Goal: Task Accomplishment & Management: Manage account settings

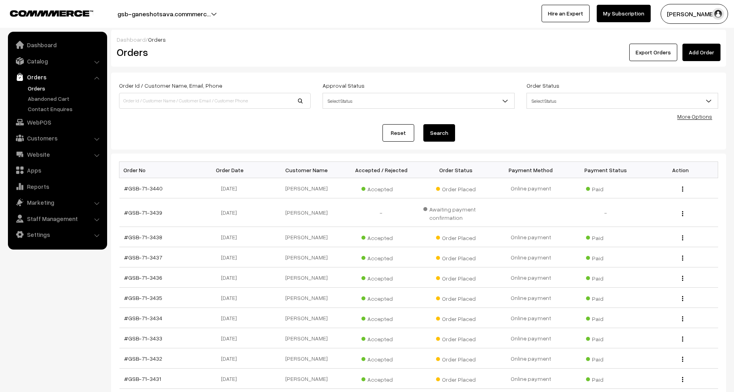
scroll to position [96, 0]
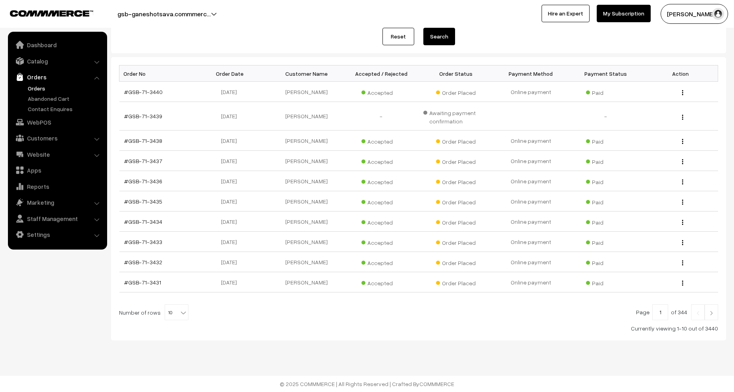
click at [36, 87] on link "Orders" at bounding box center [65, 88] width 79 height 8
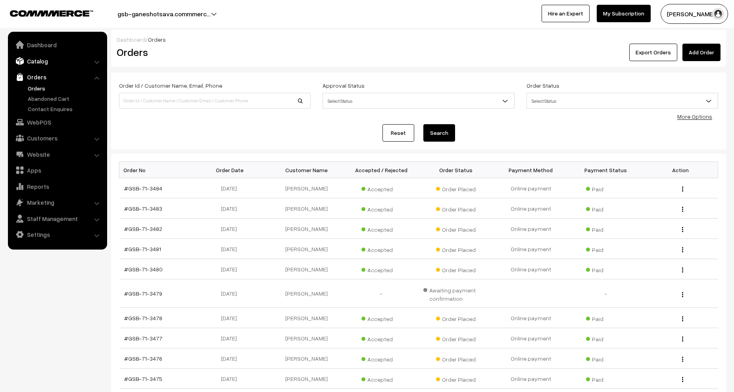
click at [38, 60] on link "Catalog" at bounding box center [57, 61] width 94 height 14
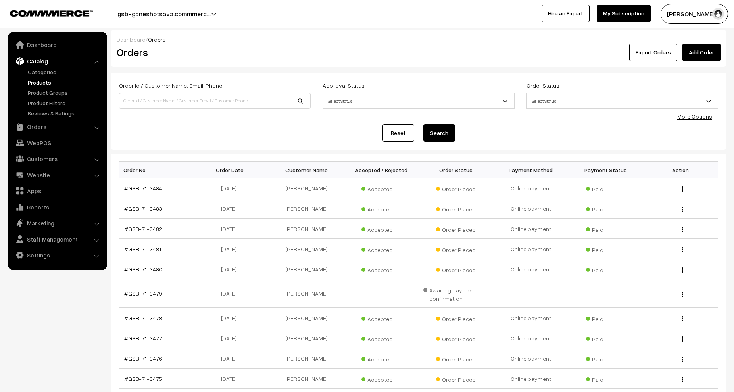
click at [40, 81] on link "Products" at bounding box center [65, 82] width 79 height 8
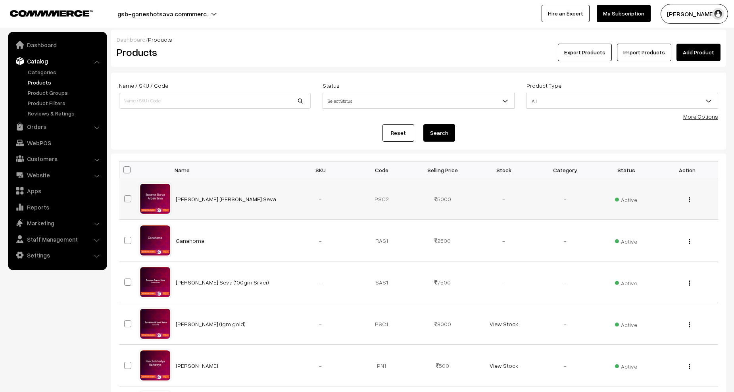
click at [690, 202] on button "button" at bounding box center [690, 200] width 2 height 6
click at [645, 229] on link "Edit" at bounding box center [653, 228] width 67 height 17
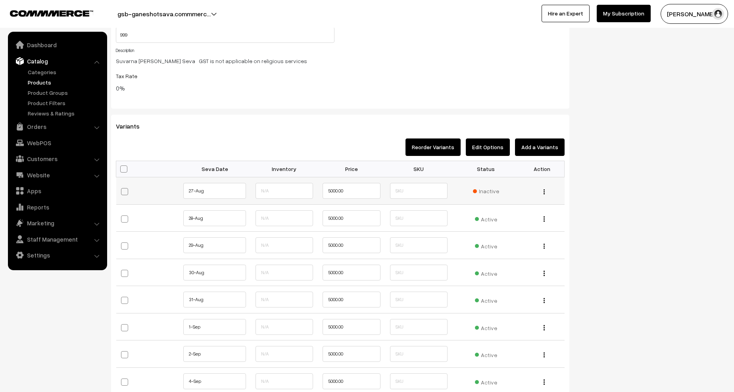
scroll to position [794, 0]
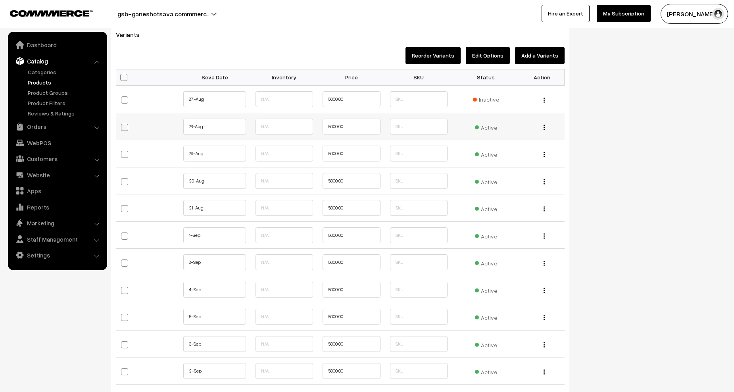
click at [484, 125] on span "Active" at bounding box center [486, 126] width 22 height 10
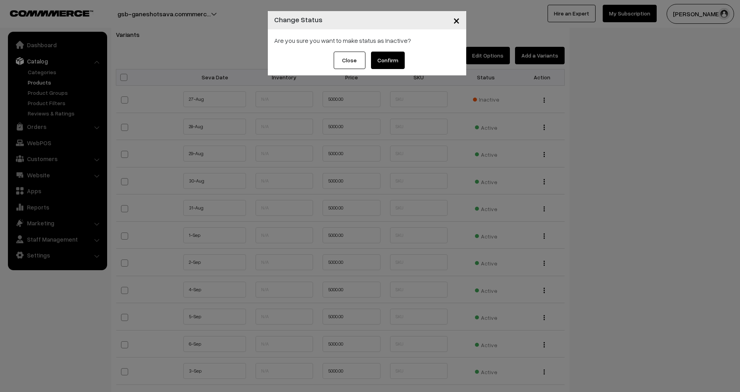
click at [385, 64] on button "Confirm" at bounding box center [388, 60] width 34 height 17
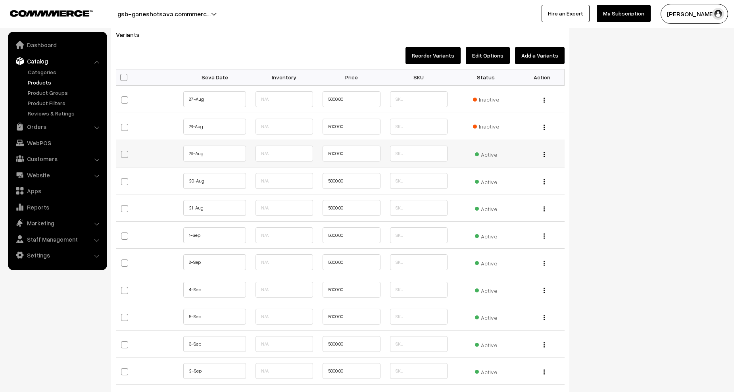
click at [489, 155] on span "Active" at bounding box center [486, 153] width 22 height 10
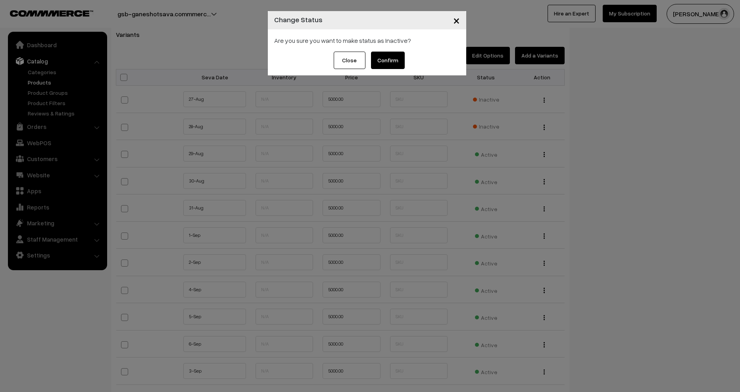
click at [386, 59] on button "Confirm" at bounding box center [388, 60] width 34 height 17
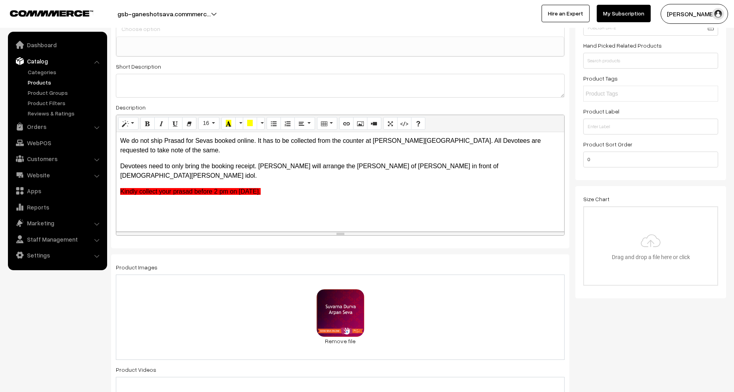
scroll to position [0, 0]
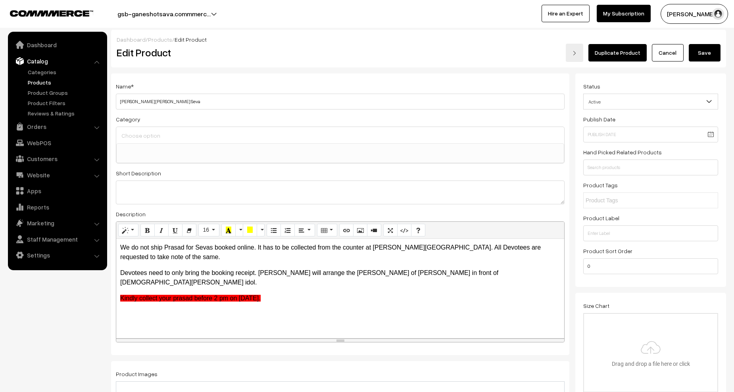
click at [703, 55] on button "Save" at bounding box center [705, 52] width 32 height 17
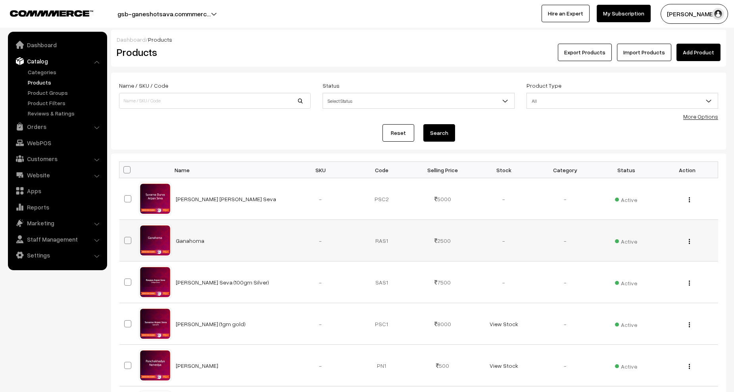
click at [690, 241] on button "button" at bounding box center [690, 241] width 2 height 6
click at [648, 267] on link "Edit" at bounding box center [653, 270] width 67 height 17
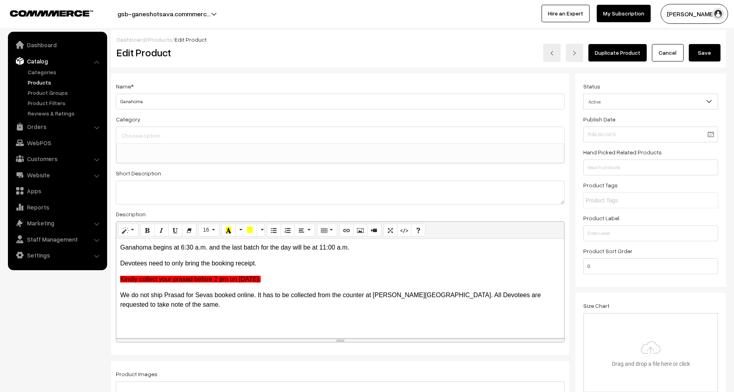
click at [672, 52] on link "Cancel" at bounding box center [668, 52] width 32 height 17
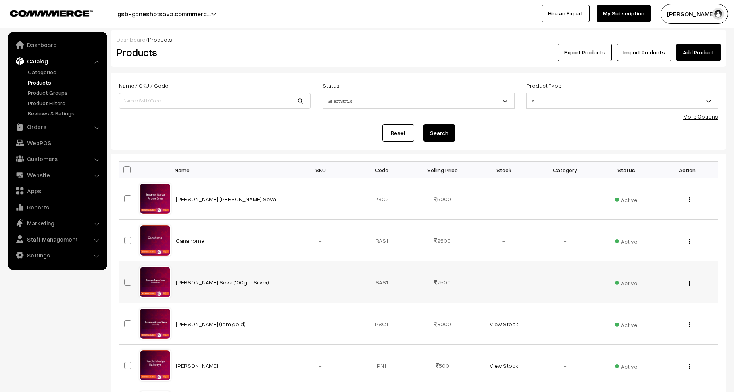
click at [691, 283] on div "View Edit Delete" at bounding box center [688, 282] width 52 height 8
click at [690, 283] on img "button" at bounding box center [689, 283] width 1 height 5
click at [647, 310] on link "Edit" at bounding box center [653, 311] width 67 height 17
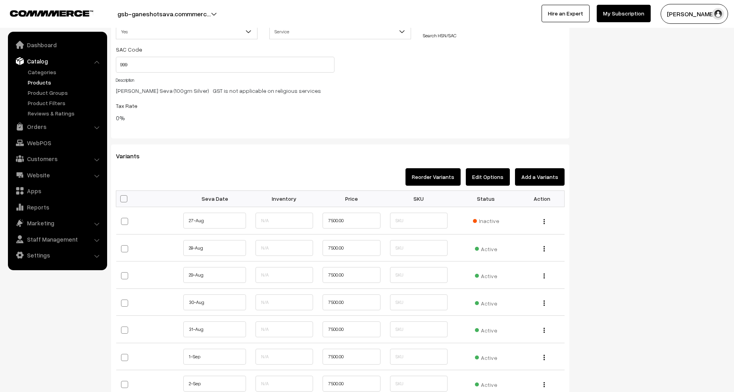
scroll to position [754, 0]
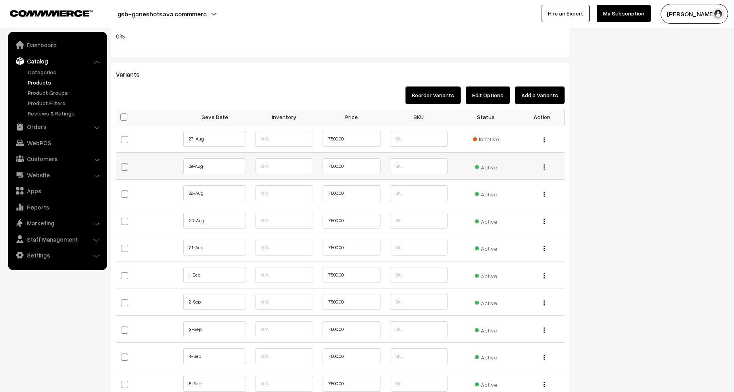
click at [488, 164] on span "Active" at bounding box center [486, 166] width 22 height 10
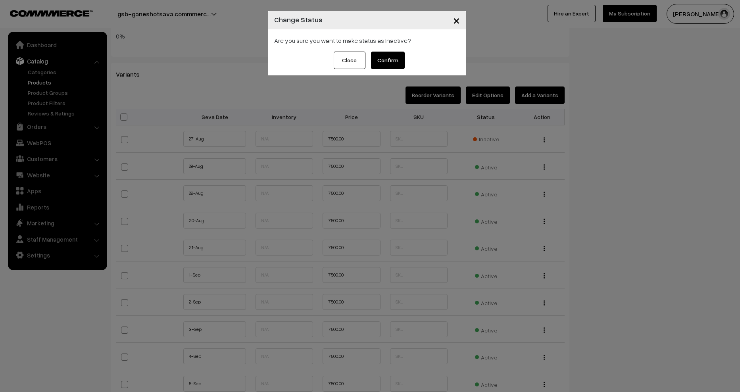
click at [367, 49] on div "Are you sure you want to make status as Inactive?" at bounding box center [367, 40] width 198 height 22
click at [385, 57] on button "Confirm" at bounding box center [388, 60] width 34 height 17
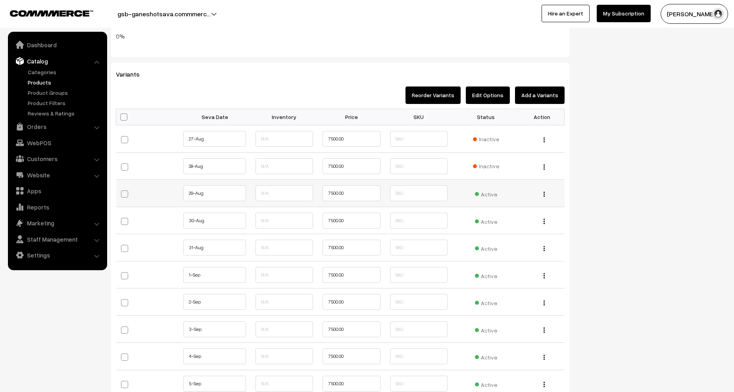
click at [494, 197] on span "Active" at bounding box center [486, 193] width 22 height 10
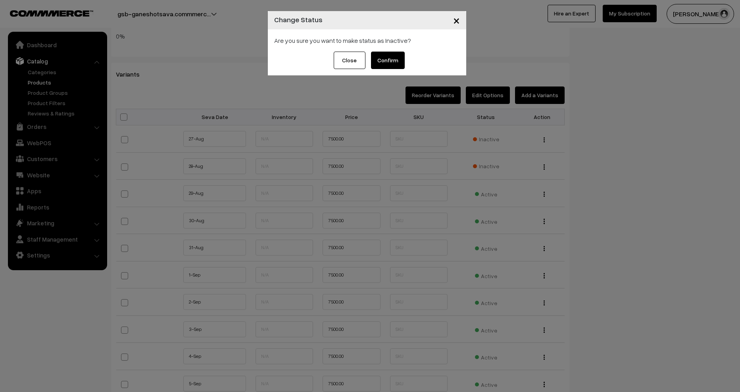
click at [398, 59] on button "Confirm" at bounding box center [388, 60] width 34 height 17
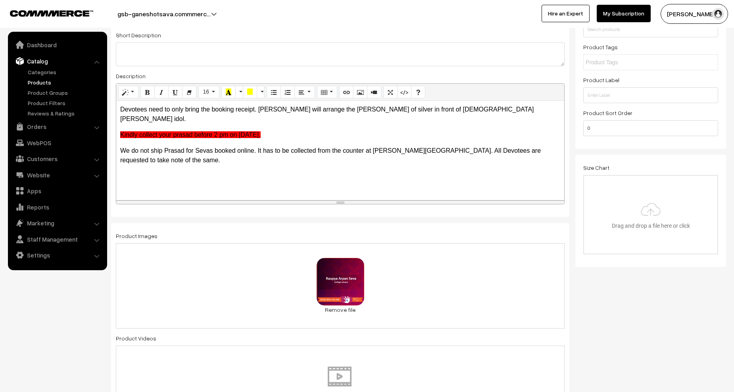
scroll to position [0, 0]
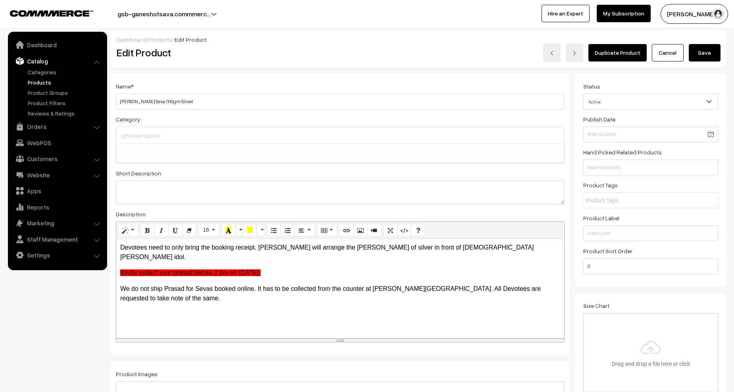
click at [703, 50] on button "Save" at bounding box center [705, 52] width 32 height 17
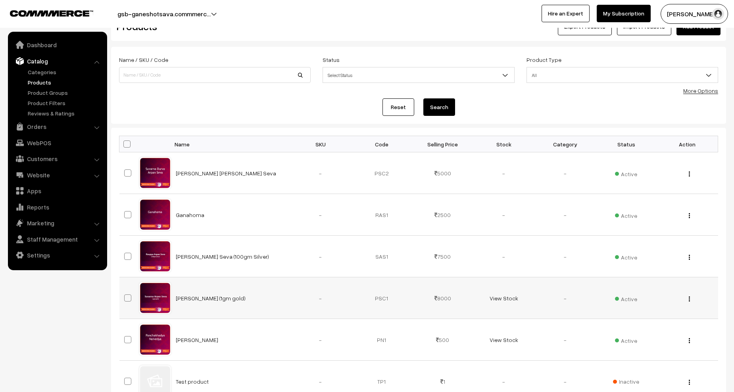
scroll to position [40, 0]
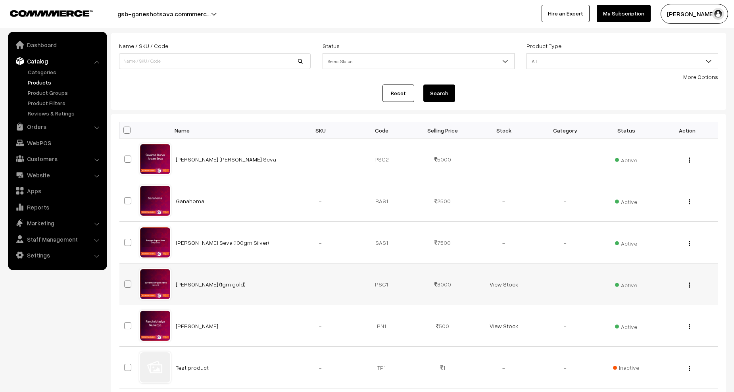
click at [691, 286] on div "View Edit Delete" at bounding box center [688, 284] width 52 height 8
click at [690, 286] on button "button" at bounding box center [690, 285] width 2 height 6
click at [657, 308] on link "Edit" at bounding box center [653, 313] width 67 height 17
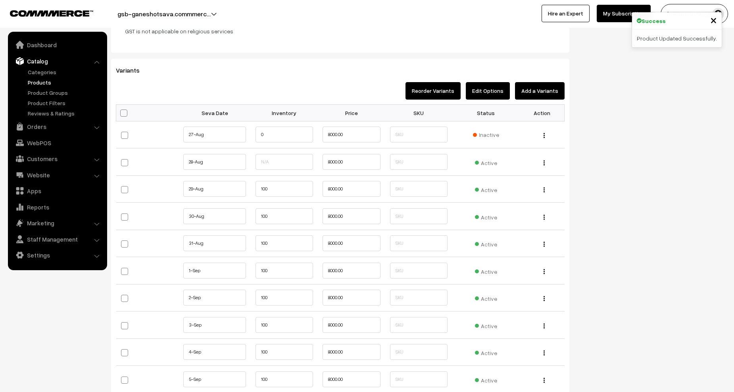
scroll to position [754, 0]
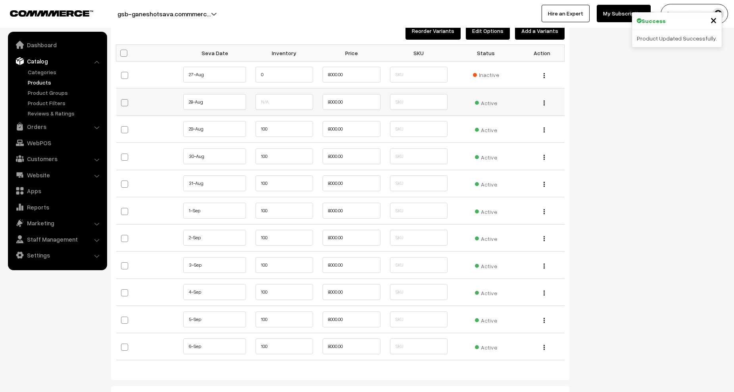
click at [486, 101] on span "Active" at bounding box center [486, 102] width 22 height 10
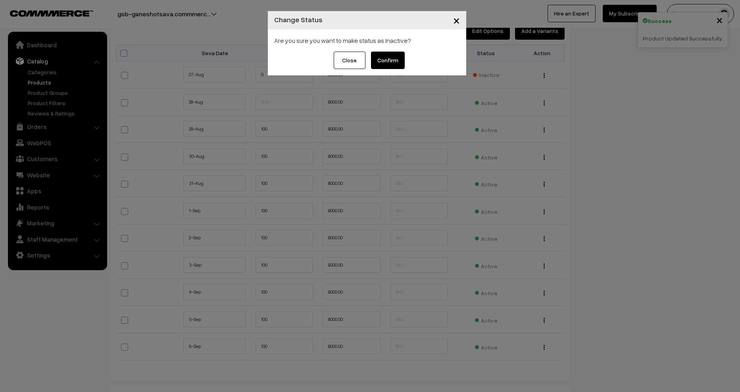
click at [373, 63] on button "Confirm" at bounding box center [388, 60] width 34 height 17
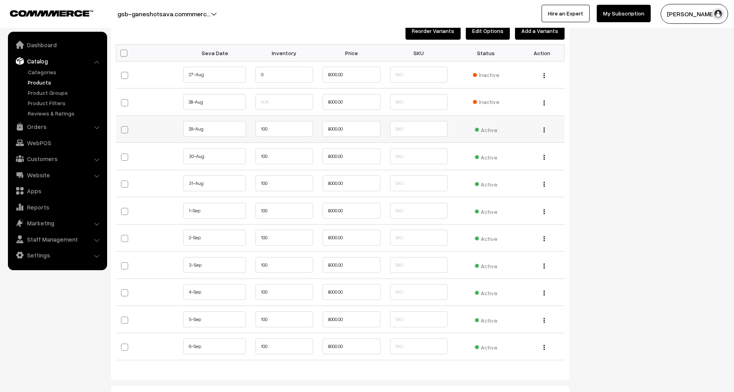
click at [497, 130] on div "Active" at bounding box center [486, 129] width 58 height 10
click at [493, 129] on span "Active" at bounding box center [486, 129] width 22 height 10
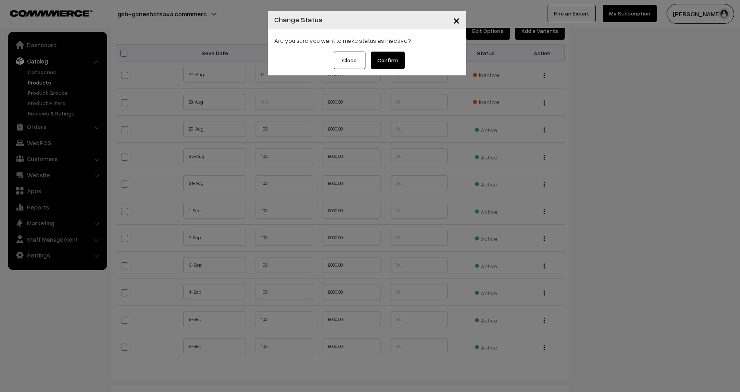
click at [384, 58] on button "Confirm" at bounding box center [388, 60] width 34 height 17
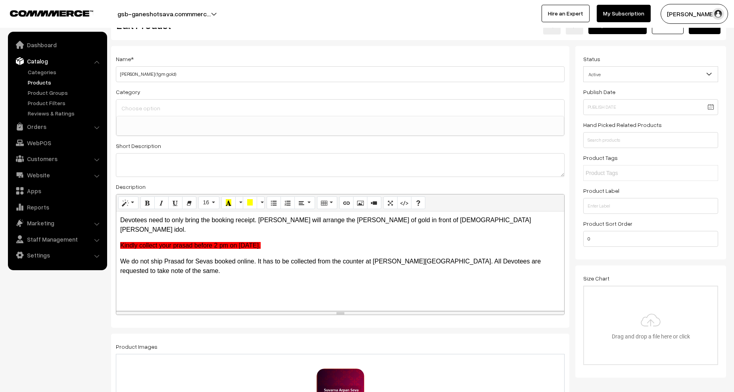
scroll to position [0, 0]
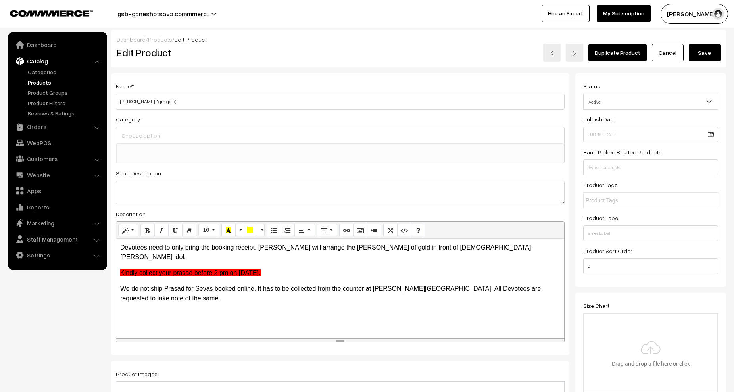
click at [701, 46] on button "Save" at bounding box center [705, 52] width 32 height 17
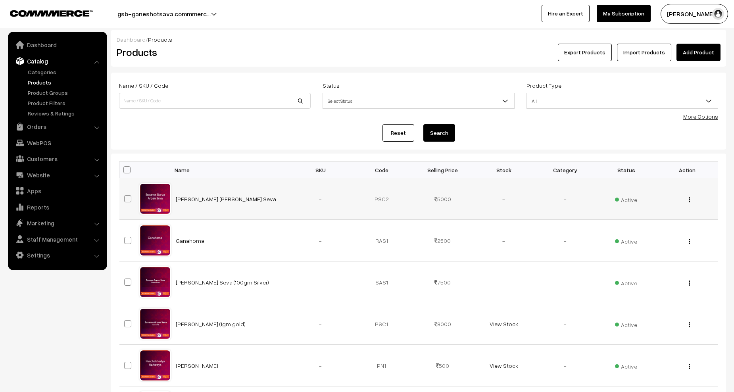
scroll to position [238, 0]
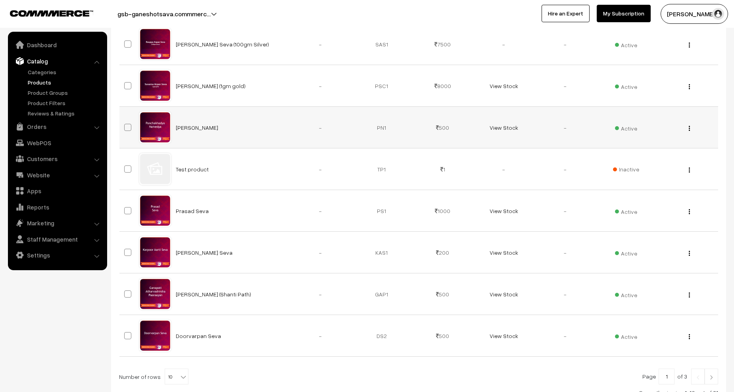
click at [689, 129] on img "button" at bounding box center [689, 128] width 1 height 5
click at [649, 158] on link "Edit" at bounding box center [653, 156] width 67 height 17
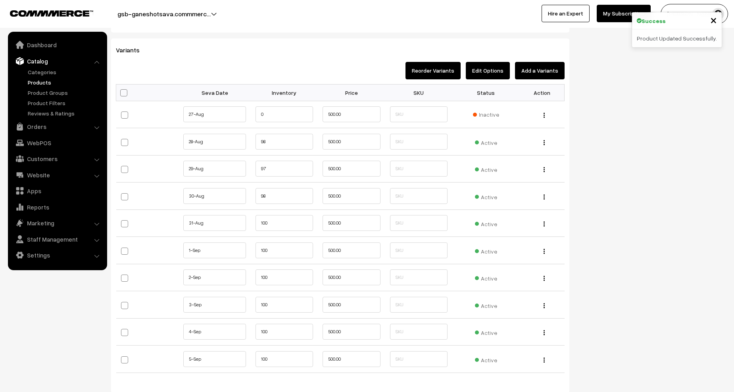
scroll to position [754, 0]
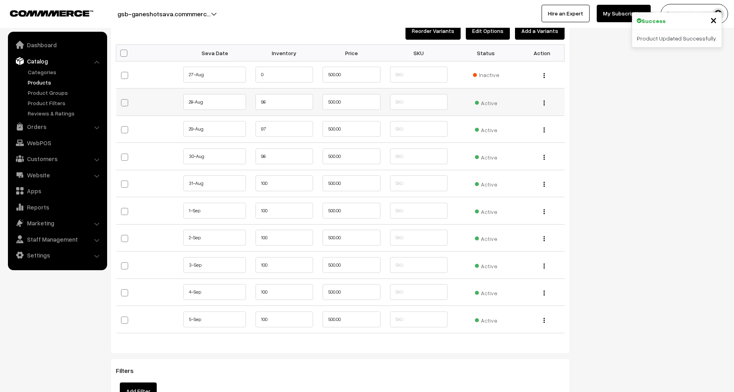
click at [483, 102] on span "Active" at bounding box center [486, 102] width 22 height 10
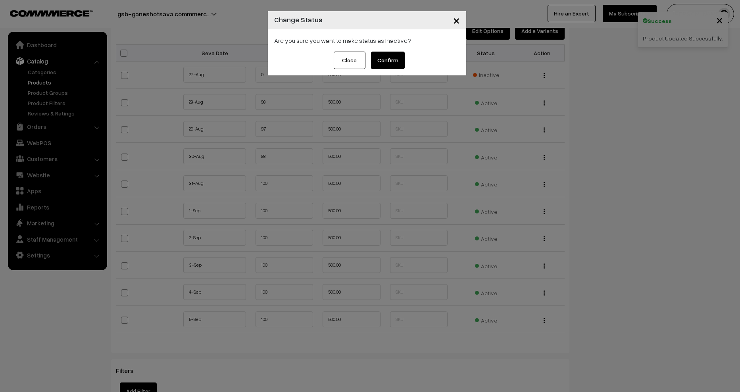
click at [390, 66] on button "Confirm" at bounding box center [388, 60] width 34 height 17
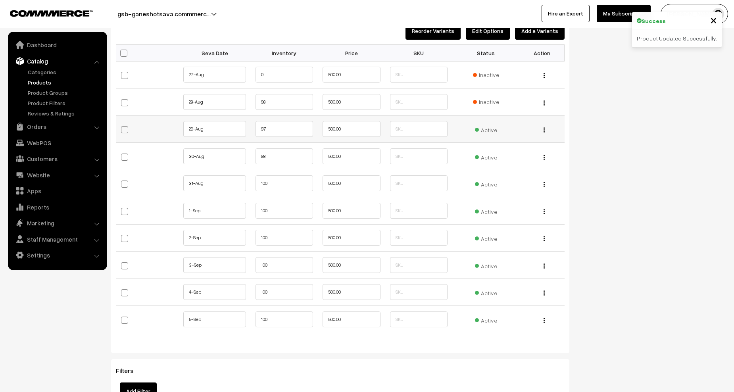
click at [486, 129] on span "Active" at bounding box center [486, 129] width 22 height 10
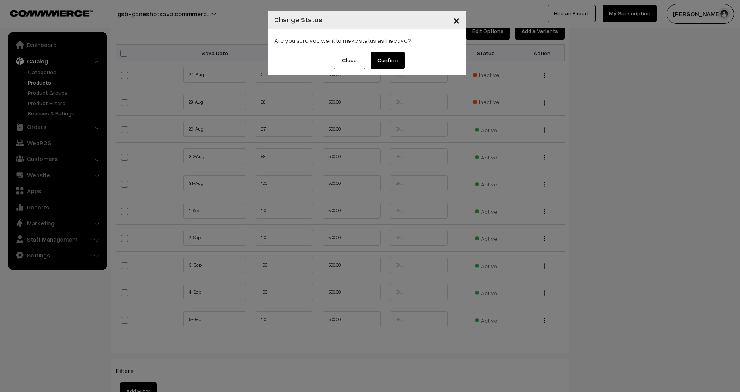
click at [391, 63] on button "Confirm" at bounding box center [388, 60] width 34 height 17
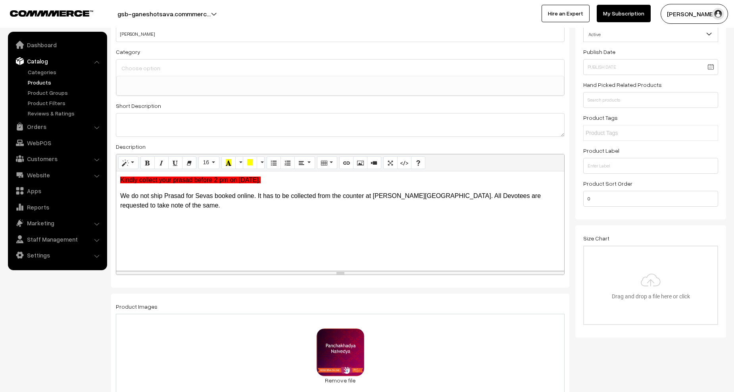
scroll to position [0, 0]
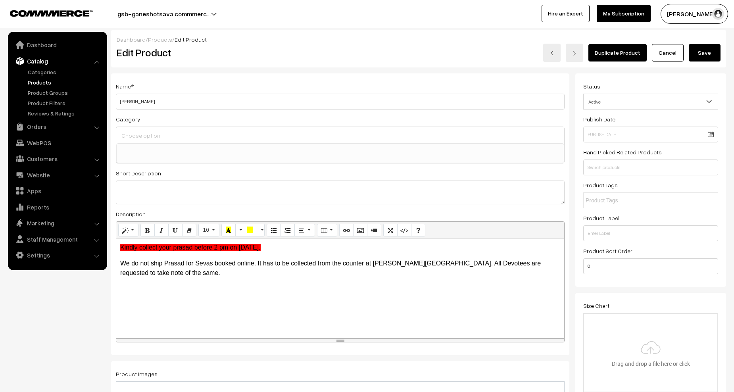
click at [705, 57] on button "Save" at bounding box center [705, 52] width 32 height 17
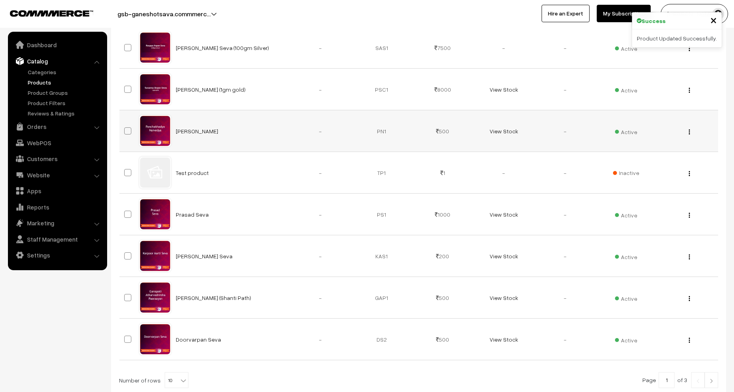
scroll to position [238, 0]
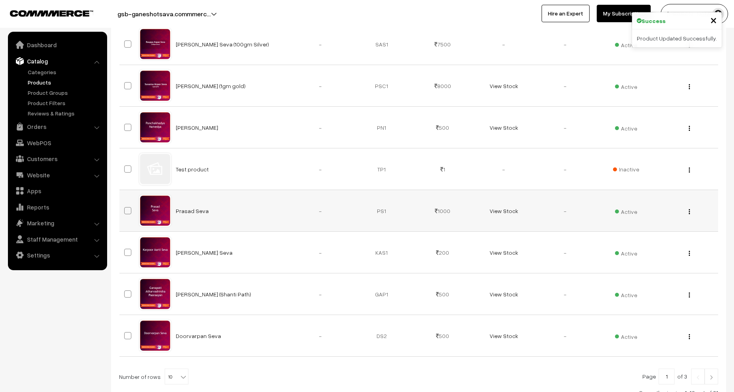
click at [690, 211] on img "button" at bounding box center [689, 211] width 1 height 5
click at [660, 241] on link "Edit" at bounding box center [653, 240] width 67 height 17
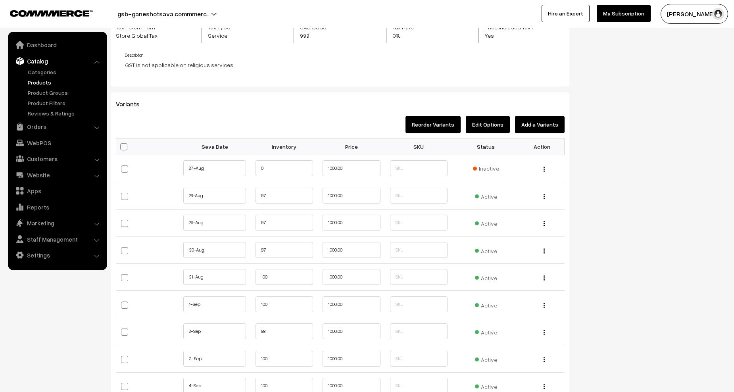
scroll to position [794, 0]
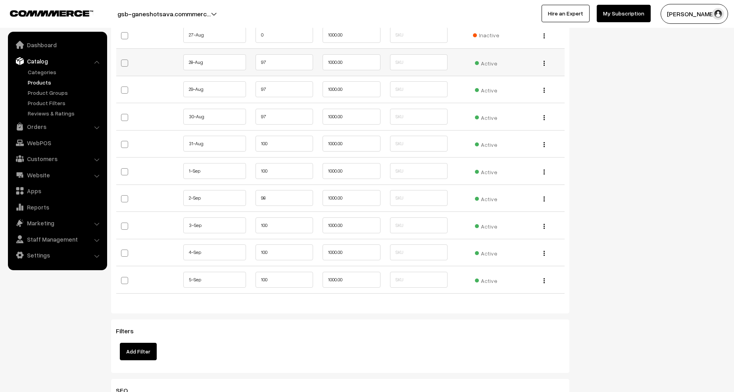
click at [491, 62] on span "Active" at bounding box center [486, 62] width 22 height 10
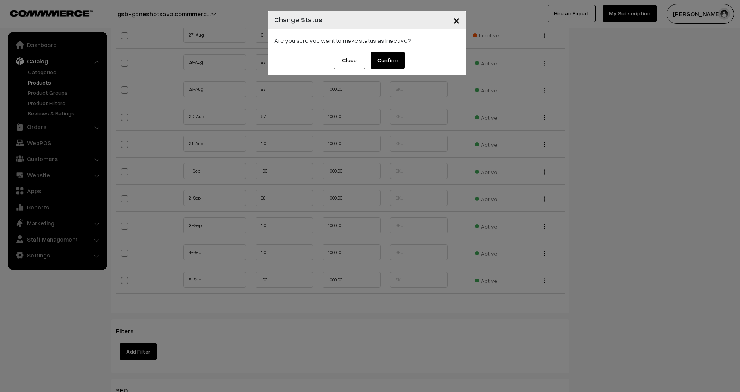
click at [389, 60] on button "Confirm" at bounding box center [388, 60] width 34 height 17
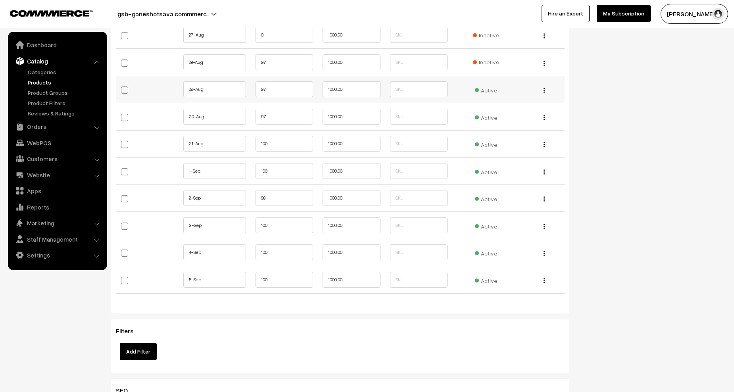
click at [493, 91] on span "Active" at bounding box center [486, 89] width 22 height 10
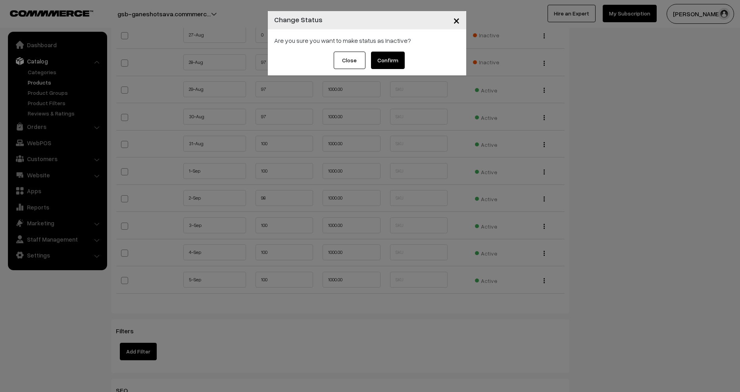
click at [400, 58] on button "Confirm" at bounding box center [388, 60] width 34 height 17
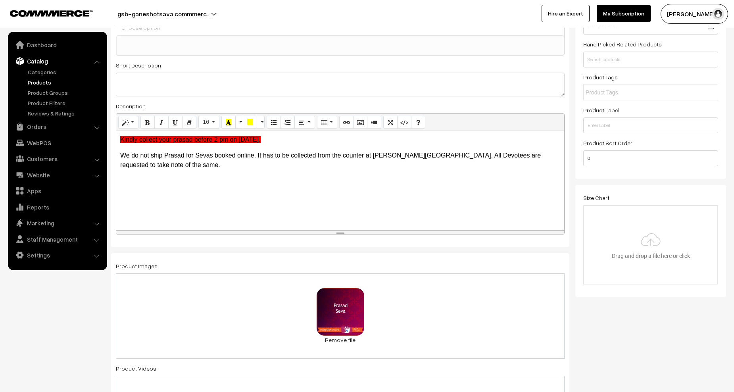
scroll to position [0, 0]
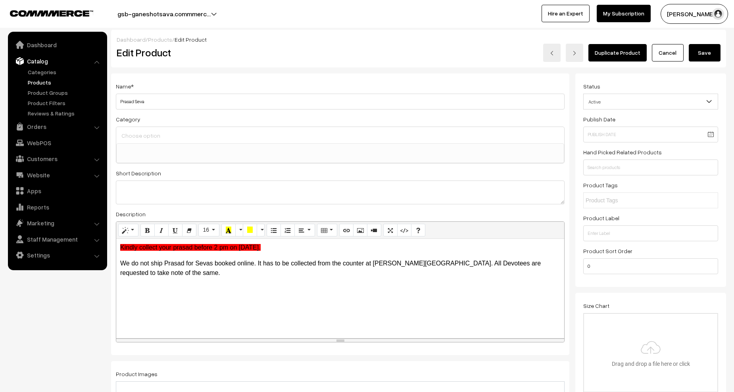
click at [701, 54] on button "Save" at bounding box center [705, 52] width 32 height 17
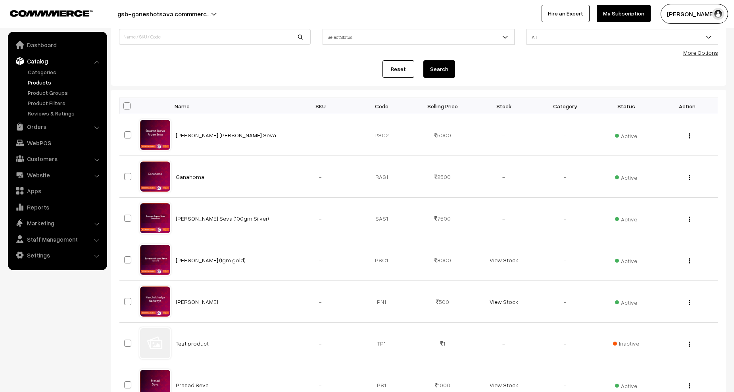
scroll to position [238, 0]
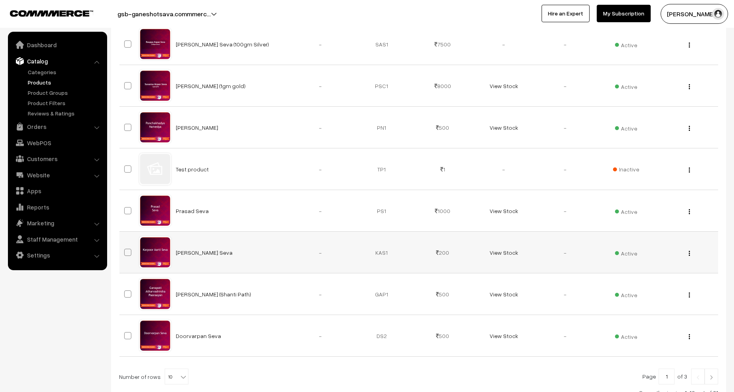
click at [690, 252] on img "button" at bounding box center [689, 253] width 1 height 5
click at [649, 278] on link "Edit" at bounding box center [653, 282] width 67 height 17
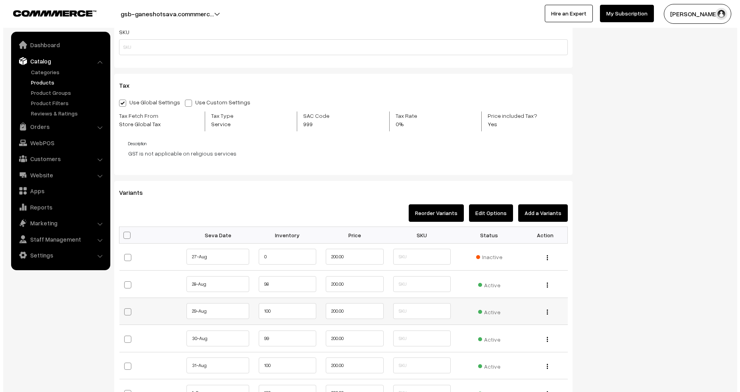
scroll to position [675, 0]
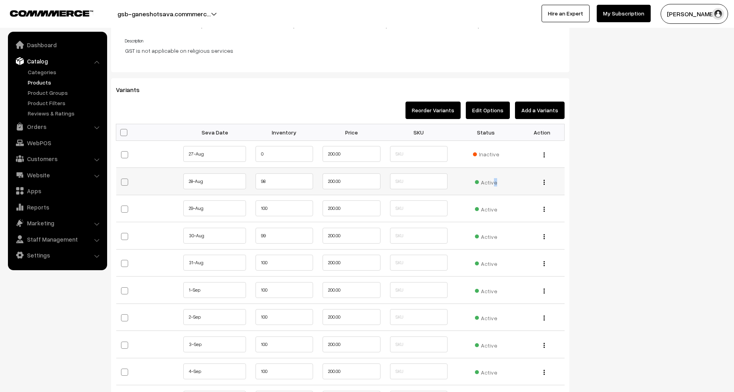
click at [492, 186] on td "Active" at bounding box center [486, 181] width 67 height 27
drag, startPoint x: 492, startPoint y: 186, endPoint x: 490, endPoint y: 181, distance: 5.2
click at [490, 181] on span "Active" at bounding box center [486, 181] width 22 height 10
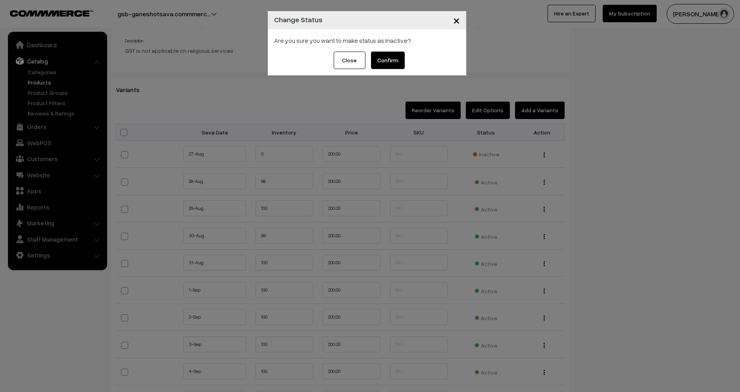
click at [397, 65] on button "Confirm" at bounding box center [388, 60] width 34 height 17
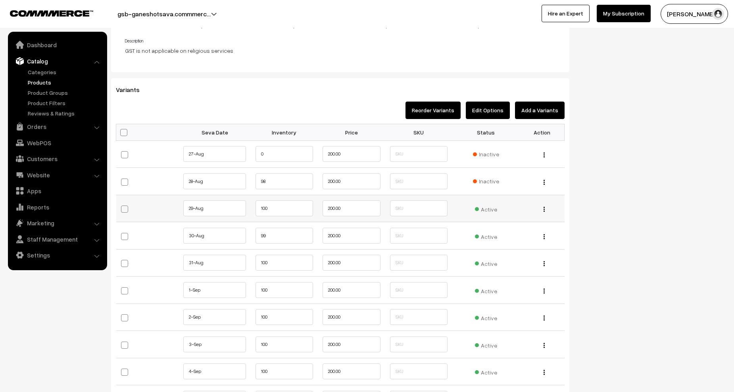
click at [478, 208] on span "Active" at bounding box center [486, 208] width 22 height 10
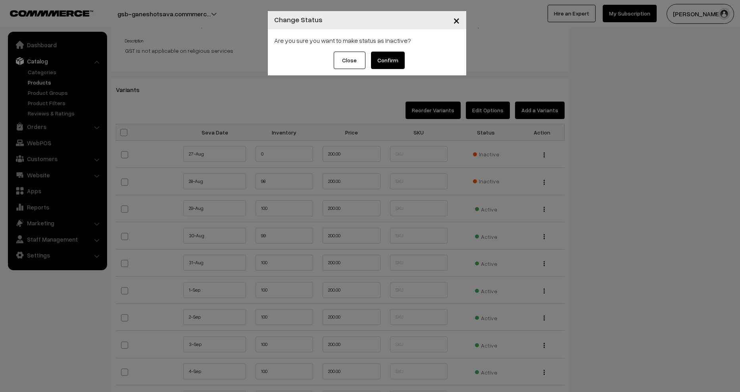
click at [389, 57] on button "Confirm" at bounding box center [388, 60] width 34 height 17
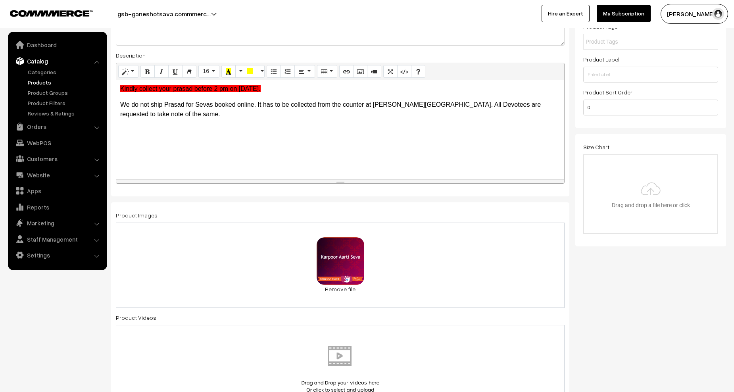
scroll to position [0, 0]
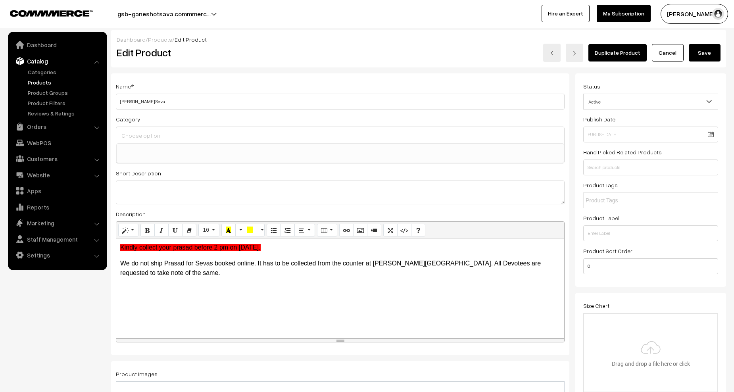
click at [702, 50] on button "Save" at bounding box center [705, 52] width 32 height 17
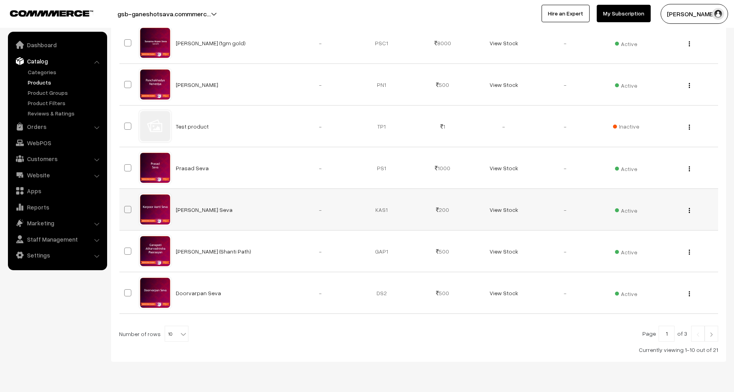
scroll to position [263, 0]
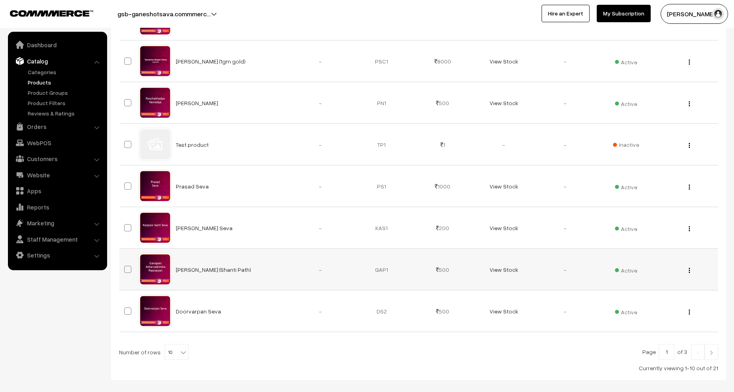
click at [690, 271] on img "button" at bounding box center [689, 270] width 1 height 5
click at [661, 297] on link "Edit" at bounding box center [653, 299] width 67 height 17
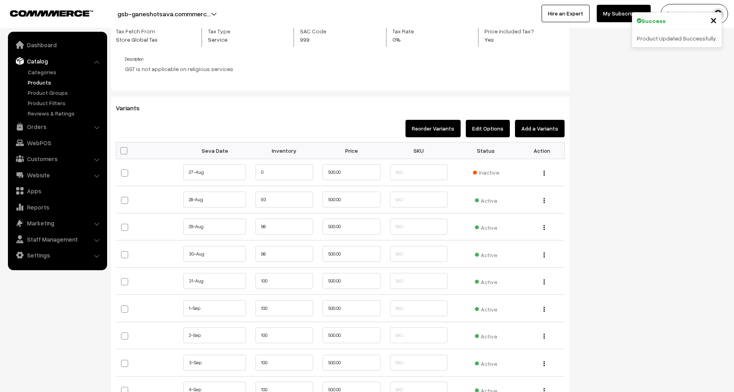
scroll to position [715, 0]
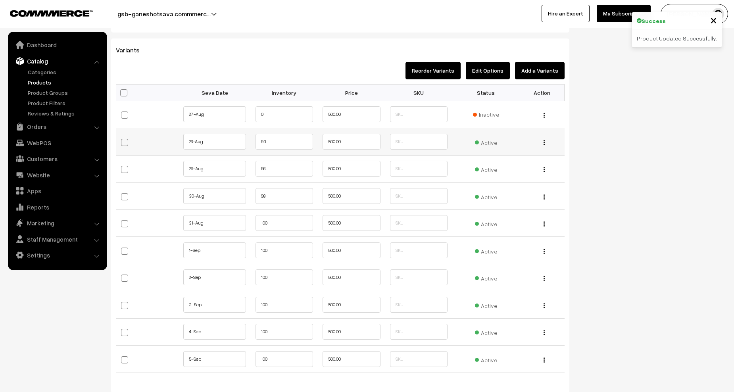
click at [482, 141] on span "Active" at bounding box center [486, 142] width 22 height 10
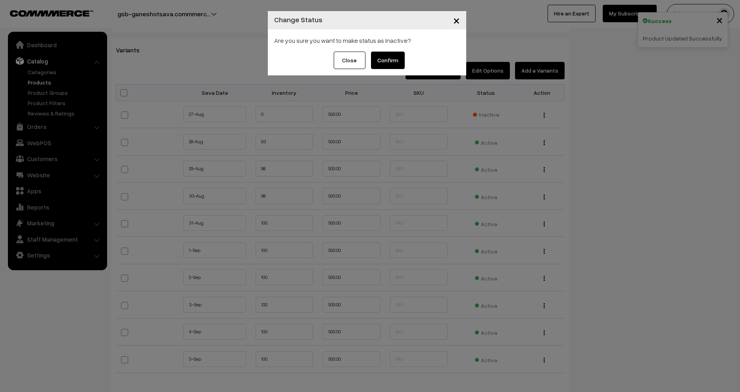
click at [383, 55] on button "Confirm" at bounding box center [388, 60] width 34 height 17
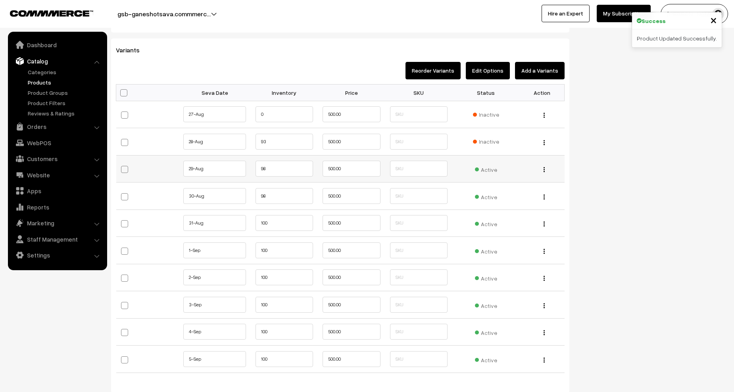
click at [493, 169] on span "Active" at bounding box center [486, 169] width 22 height 10
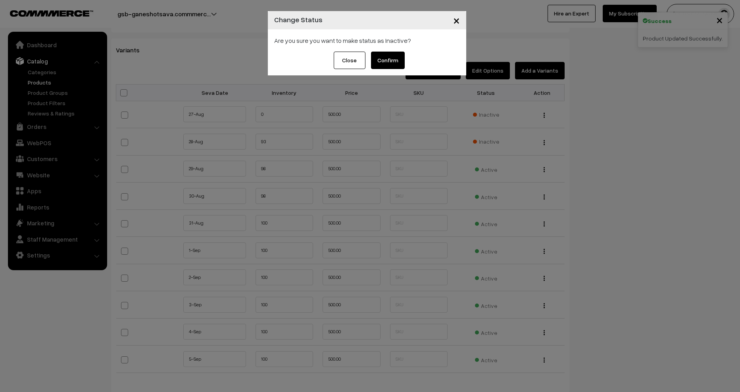
click at [394, 62] on button "Confirm" at bounding box center [388, 60] width 34 height 17
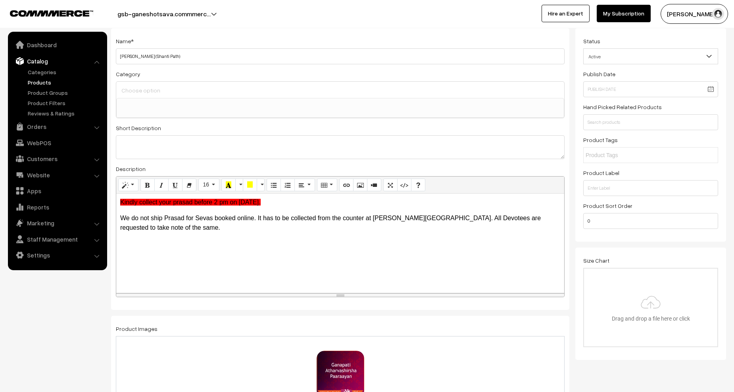
scroll to position [0, 0]
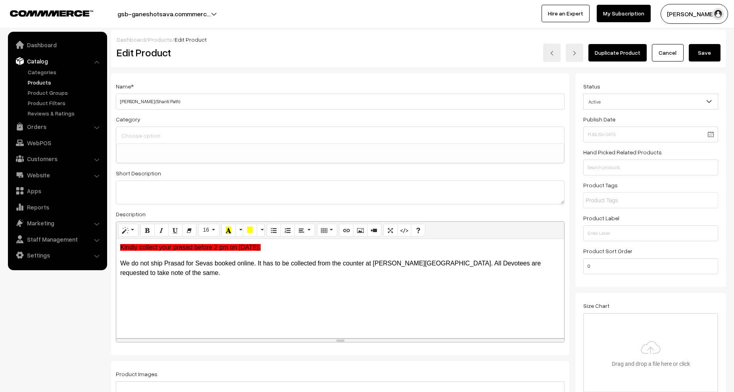
click at [711, 53] on button "Save" at bounding box center [705, 52] width 32 height 17
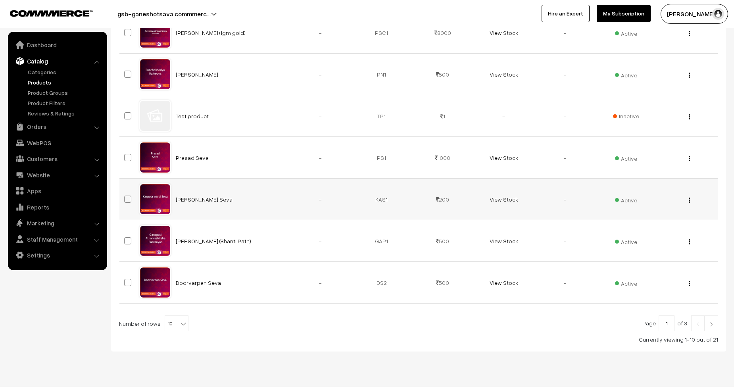
scroll to position [303, 0]
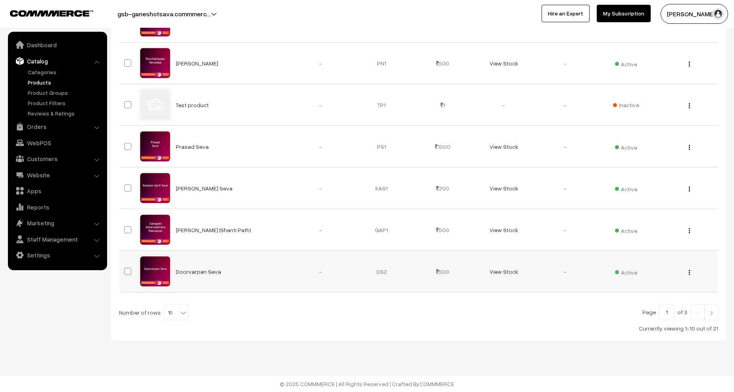
click at [690, 271] on img "button" at bounding box center [689, 272] width 1 height 5
click at [629, 300] on link "Edit" at bounding box center [653, 301] width 67 height 17
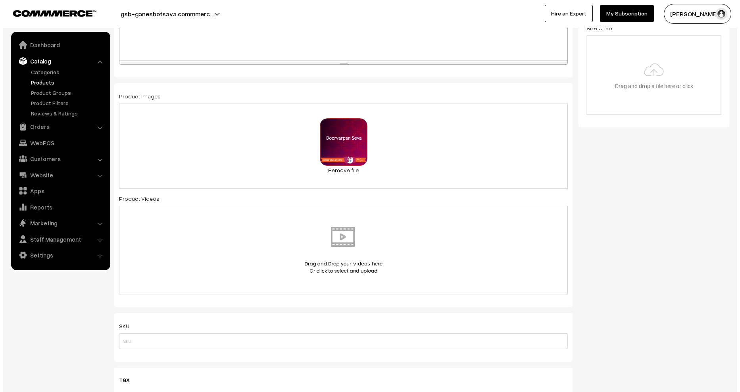
scroll to position [556, 0]
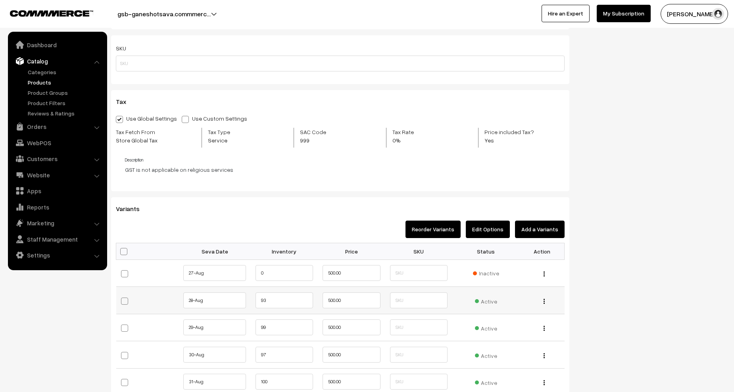
click at [488, 300] on span "Active" at bounding box center [486, 300] width 22 height 10
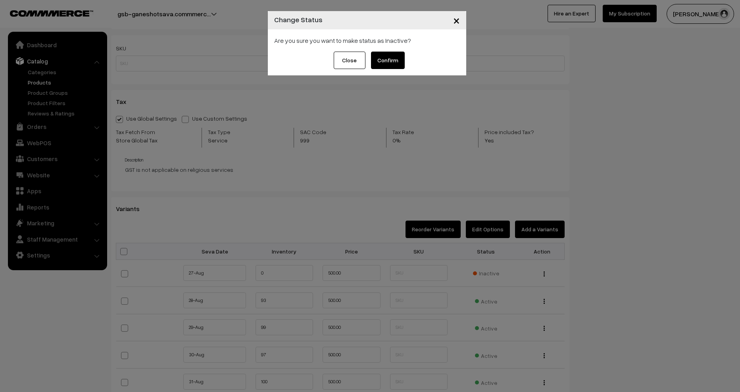
click at [393, 66] on button "Confirm" at bounding box center [388, 60] width 34 height 17
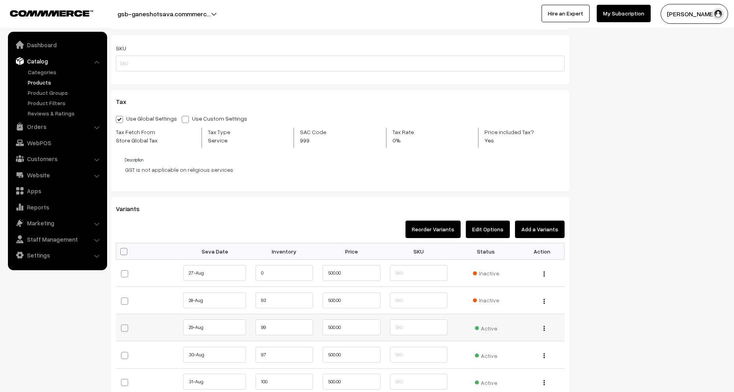
click at [490, 329] on span "Active" at bounding box center [486, 327] width 22 height 10
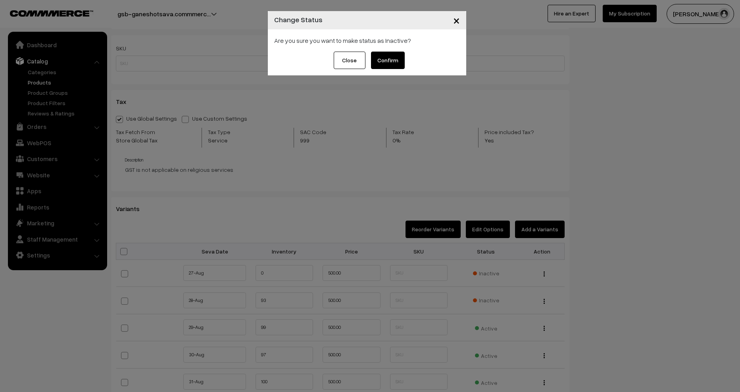
drag, startPoint x: 392, startPoint y: 61, endPoint x: 404, endPoint y: 72, distance: 16.3
click at [392, 61] on button "Confirm" at bounding box center [388, 60] width 34 height 17
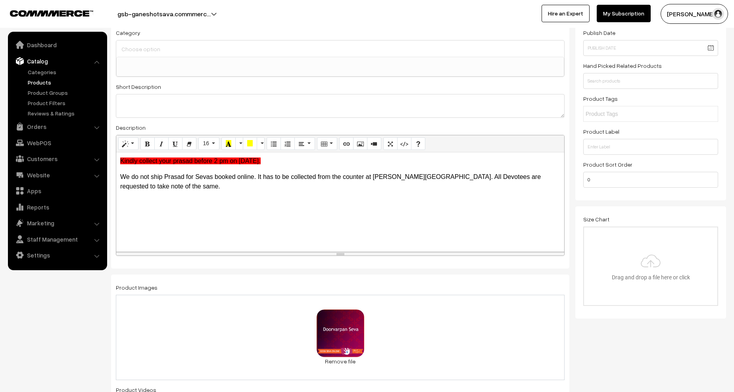
scroll to position [0, 0]
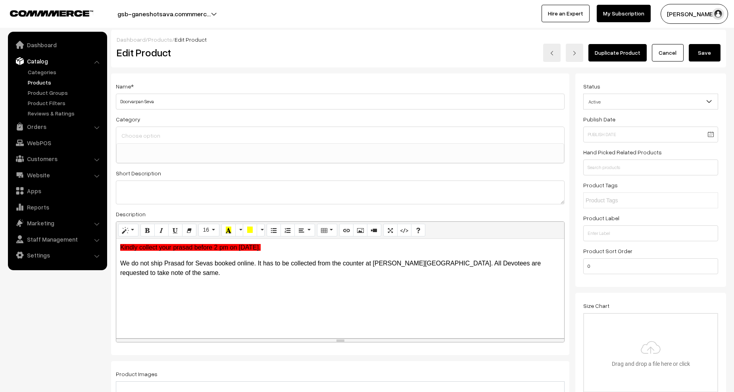
click at [717, 60] on button "Save" at bounding box center [705, 52] width 32 height 17
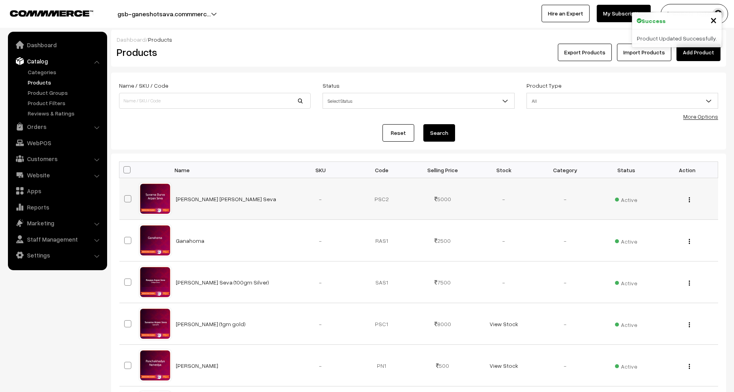
scroll to position [278, 0]
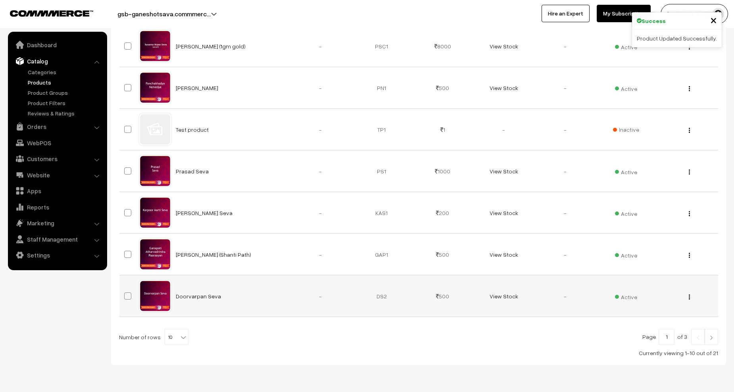
click at [687, 297] on div "View Edit Delete" at bounding box center [688, 296] width 52 height 8
click at [691, 297] on div "View Edit Delete" at bounding box center [688, 296] width 52 height 8
click at [689, 298] on img "button" at bounding box center [689, 297] width 1 height 5
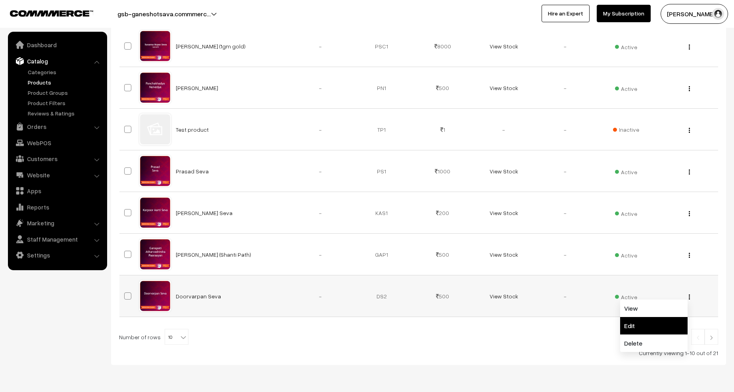
click at [654, 324] on link "Edit" at bounding box center [653, 325] width 67 height 17
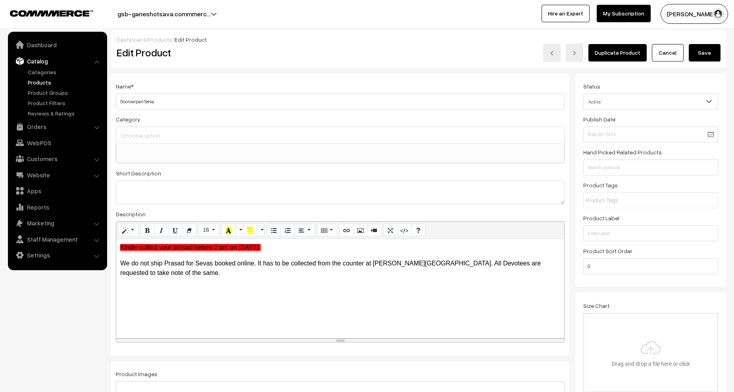
click at [669, 54] on link "Cancel" at bounding box center [668, 52] width 32 height 17
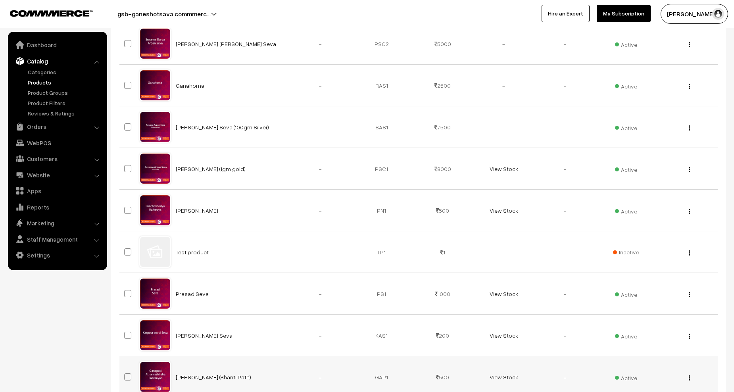
scroll to position [303, 0]
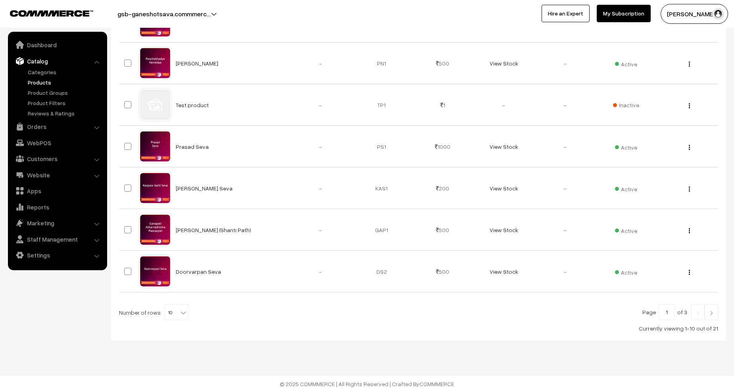
click at [715, 311] on img at bounding box center [711, 313] width 7 height 5
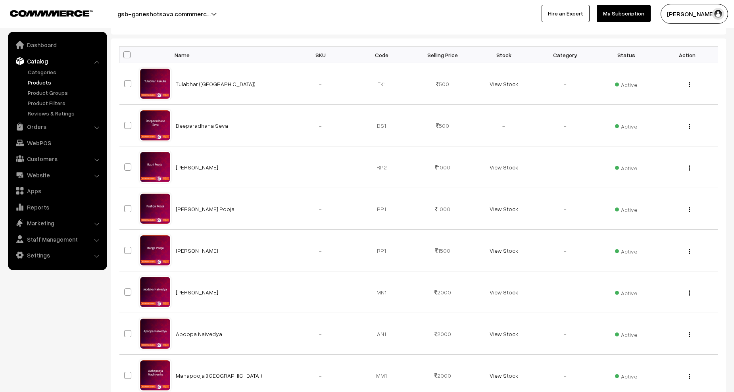
scroll to position [278, 0]
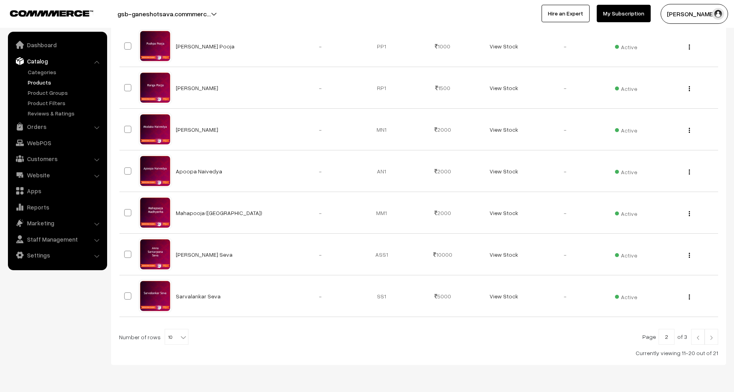
click at [712, 337] on img at bounding box center [711, 337] width 7 height 5
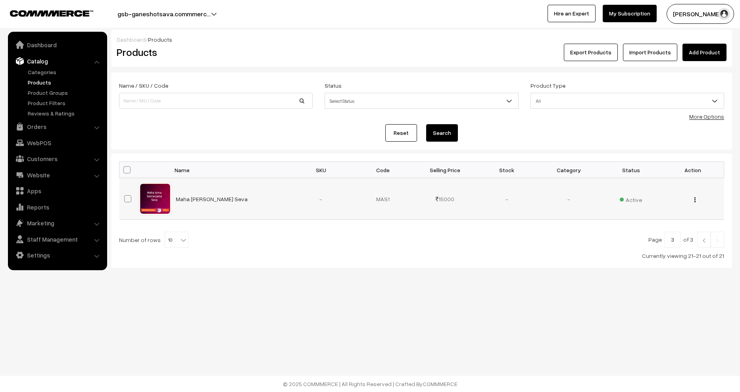
click at [695, 198] on img "button" at bounding box center [695, 199] width 1 height 5
click at [644, 227] on link "Edit" at bounding box center [659, 228] width 67 height 17
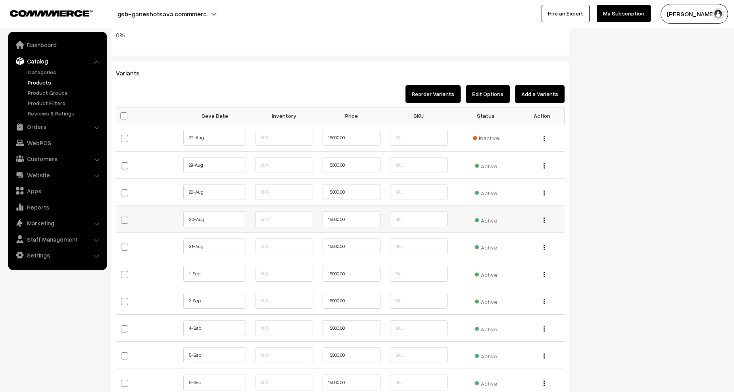
scroll to position [794, 0]
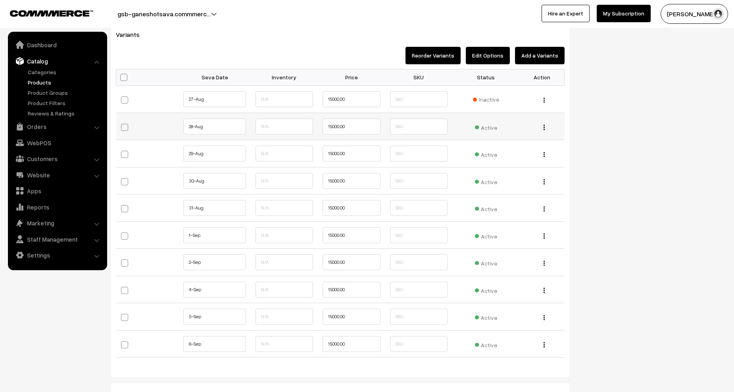
click at [486, 129] on span "Active" at bounding box center [486, 126] width 22 height 10
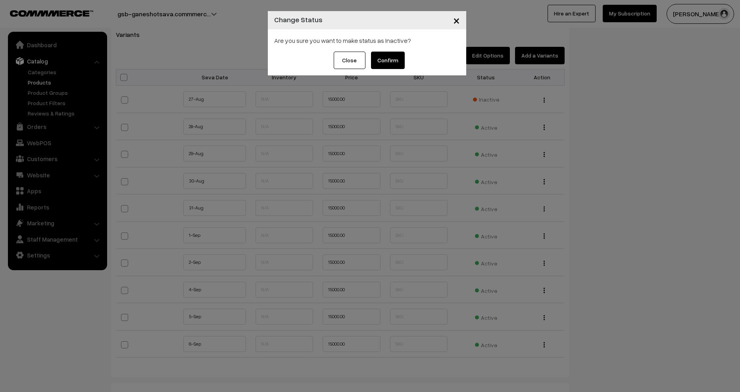
click at [395, 60] on button "Confirm" at bounding box center [388, 60] width 34 height 17
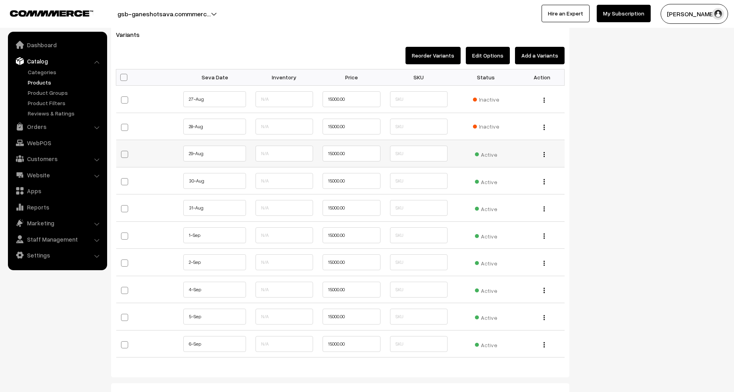
click at [495, 155] on span "Active" at bounding box center [486, 153] width 22 height 10
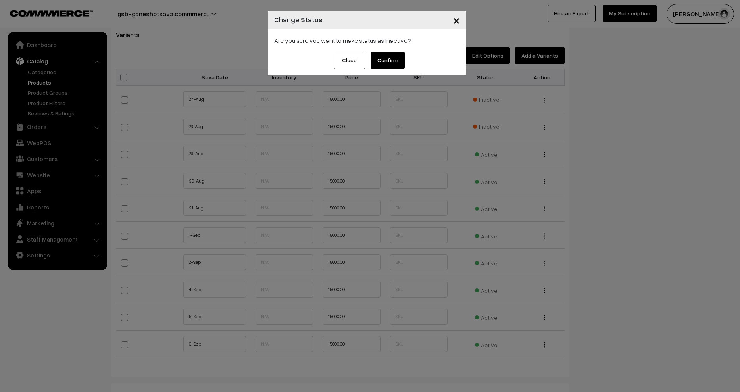
click at [380, 57] on button "Confirm" at bounding box center [388, 60] width 34 height 17
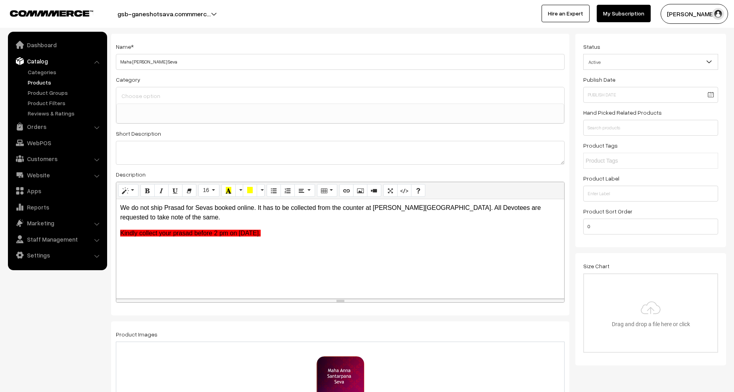
scroll to position [0, 0]
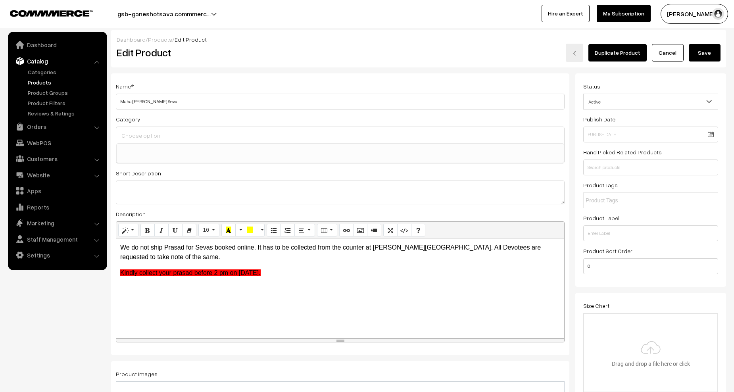
click at [690, 49] on button "Save" at bounding box center [705, 52] width 32 height 17
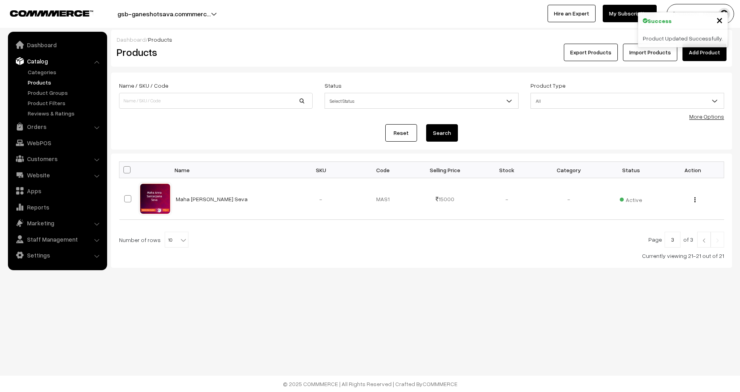
click at [703, 241] on img at bounding box center [704, 240] width 7 height 5
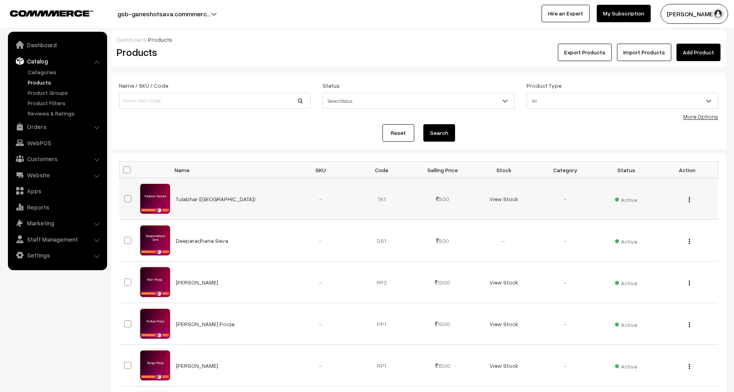
click at [690, 199] on button "button" at bounding box center [690, 200] width 2 height 6
click at [644, 231] on link "Edit" at bounding box center [653, 228] width 67 height 17
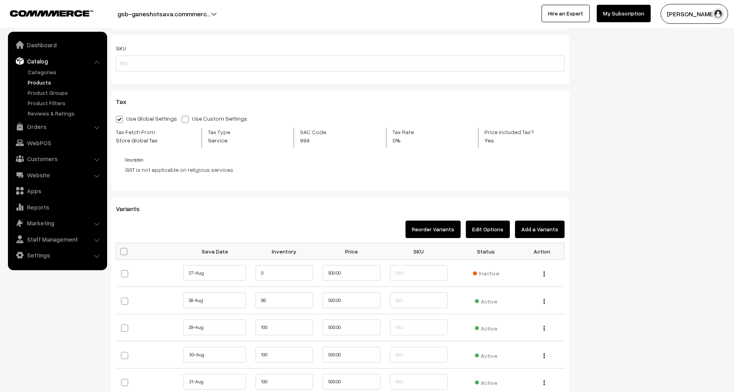
scroll to position [715, 0]
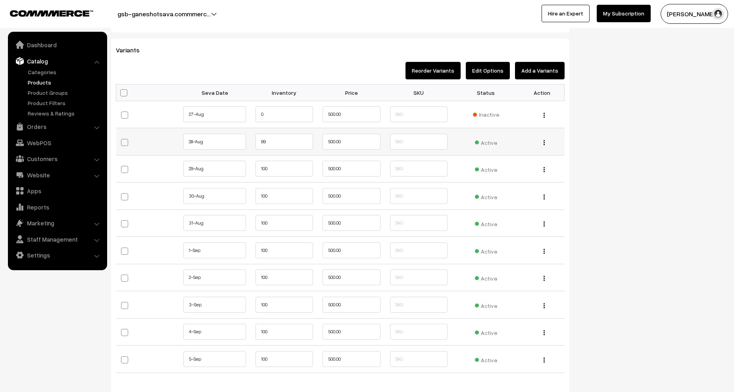
click at [480, 139] on span "Active" at bounding box center [486, 142] width 22 height 10
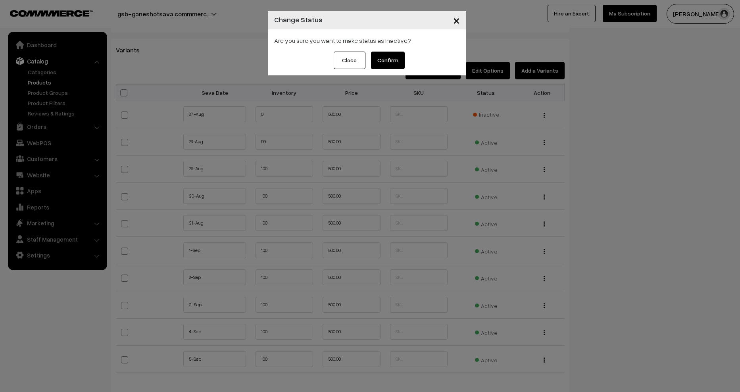
click at [394, 67] on button "Confirm" at bounding box center [388, 60] width 34 height 17
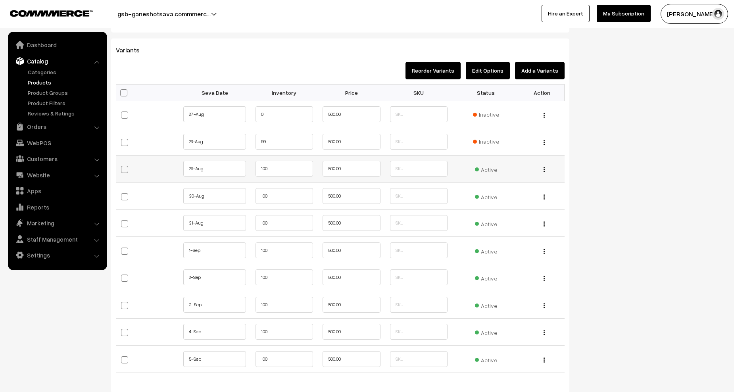
click at [493, 168] on span "Active" at bounding box center [486, 169] width 22 height 10
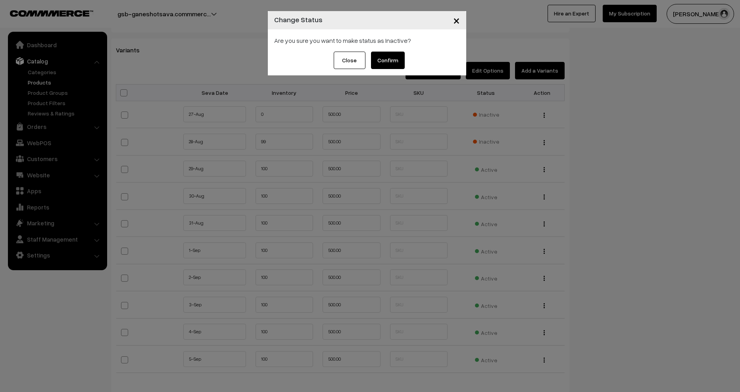
click at [382, 60] on button "Confirm" at bounding box center [388, 60] width 34 height 17
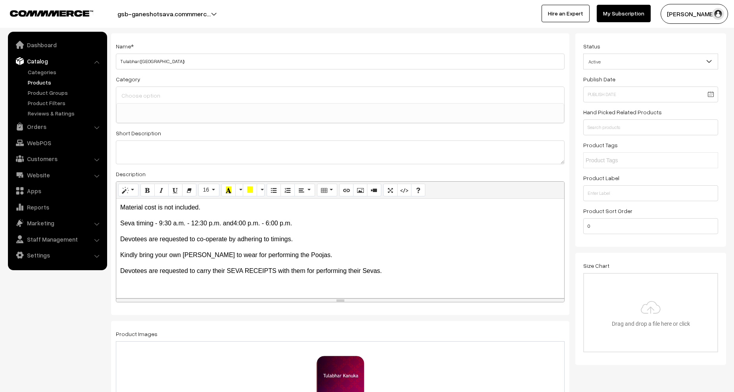
scroll to position [0, 0]
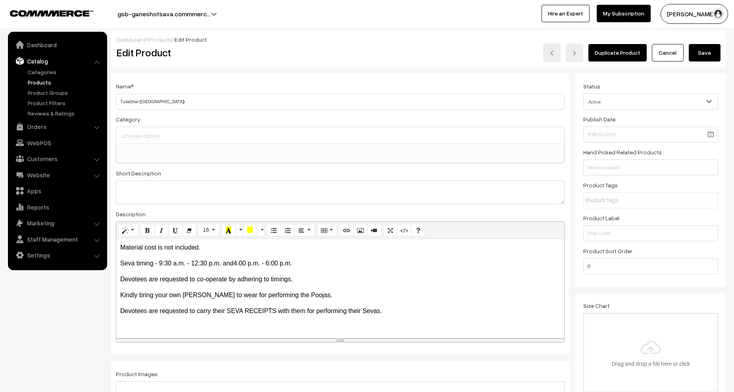
click at [701, 52] on button "Save" at bounding box center [705, 52] width 32 height 17
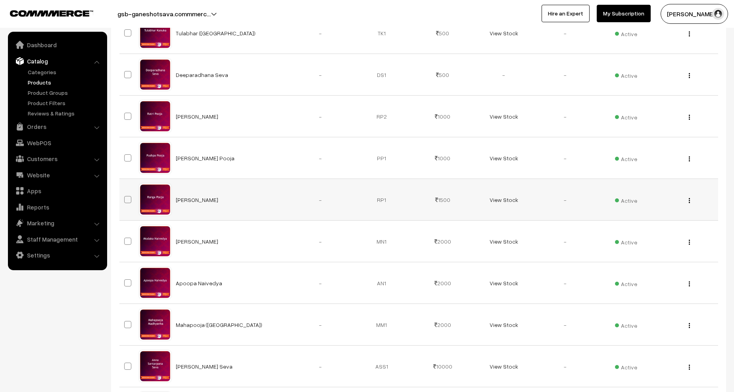
scroll to position [119, 0]
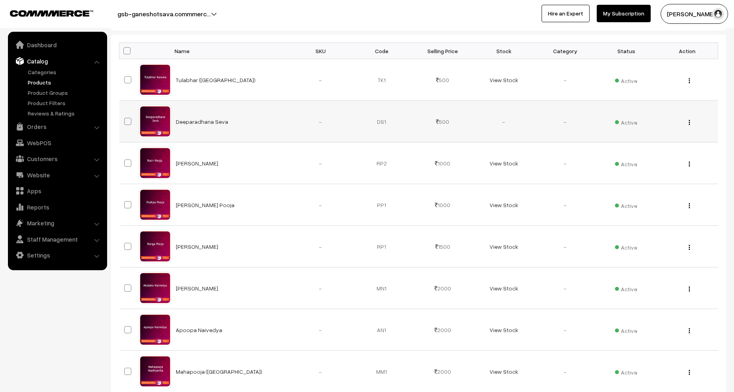
click at [690, 123] on button "button" at bounding box center [690, 122] width 2 height 6
click at [646, 152] on link "Edit" at bounding box center [653, 151] width 67 height 17
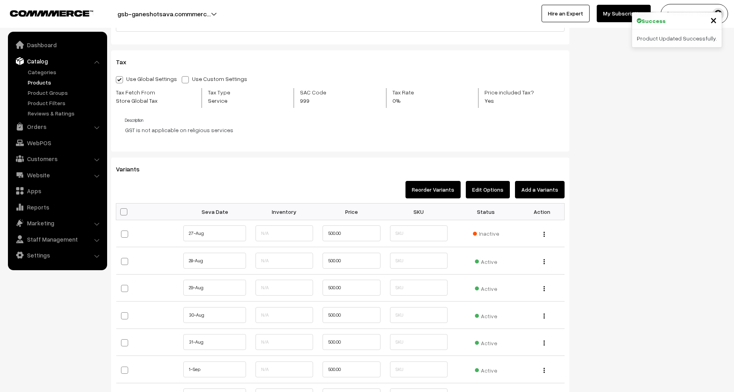
scroll to position [754, 0]
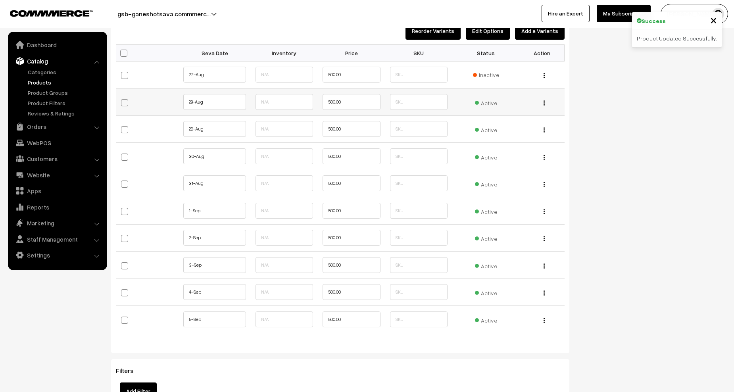
click at [486, 100] on span "Active" at bounding box center [486, 102] width 22 height 10
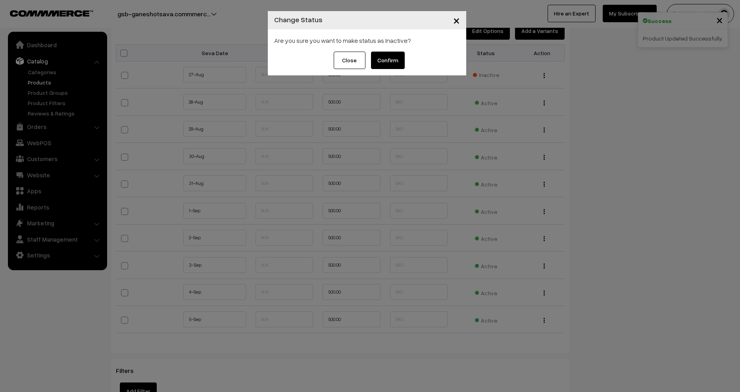
click at [397, 59] on button "Confirm" at bounding box center [388, 60] width 34 height 17
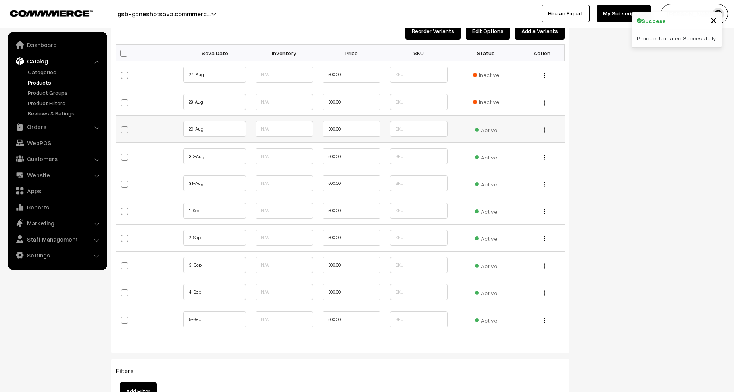
click at [488, 125] on span "Active" at bounding box center [486, 129] width 22 height 10
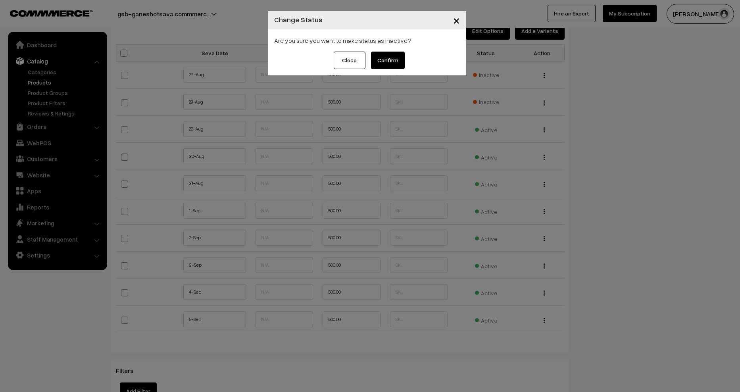
click at [387, 60] on button "Confirm" at bounding box center [388, 60] width 34 height 17
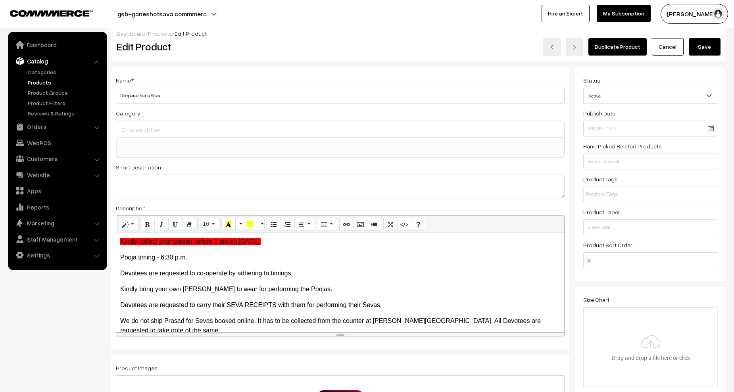
scroll to position [0, 0]
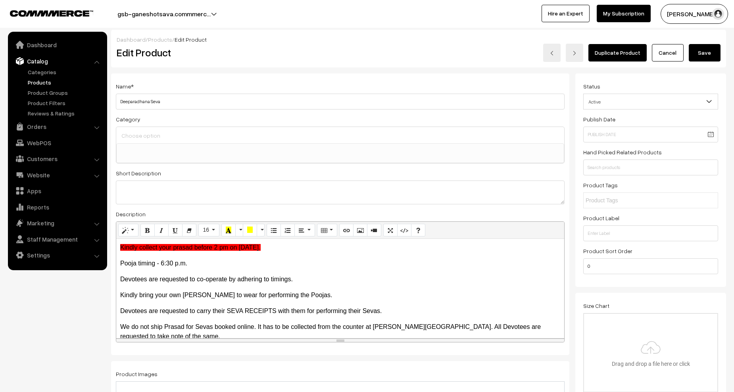
click at [713, 51] on button "Save" at bounding box center [705, 52] width 32 height 17
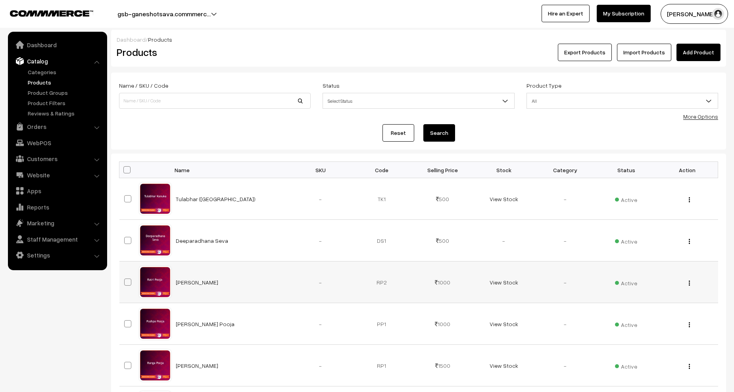
click at [692, 283] on div "View Edit Delete" at bounding box center [688, 282] width 52 height 8
click at [689, 284] on button "button" at bounding box center [690, 283] width 2 height 6
click at [636, 314] on link "Edit" at bounding box center [653, 311] width 67 height 17
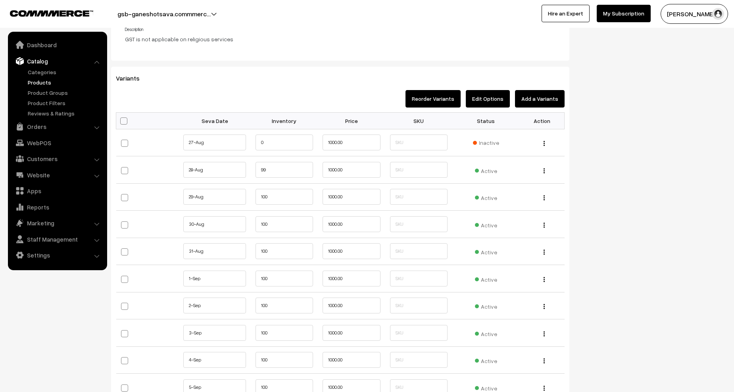
scroll to position [754, 0]
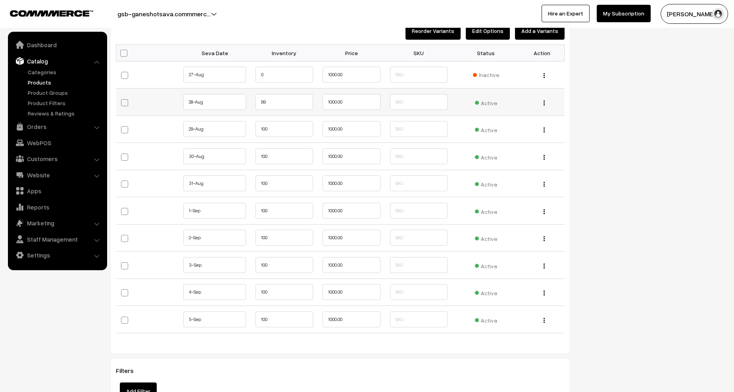
click at [486, 103] on span "Active" at bounding box center [486, 102] width 22 height 10
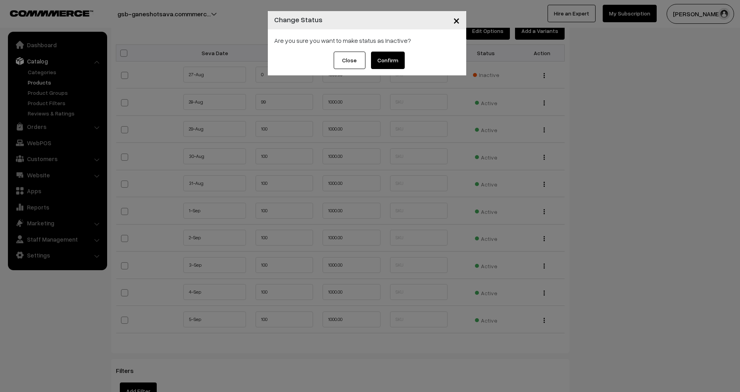
click at [391, 59] on button "Confirm" at bounding box center [388, 60] width 34 height 17
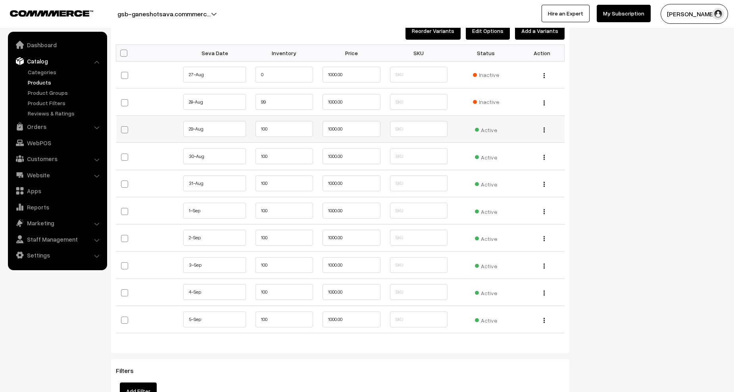
click at [492, 126] on span "Active" at bounding box center [486, 129] width 22 height 10
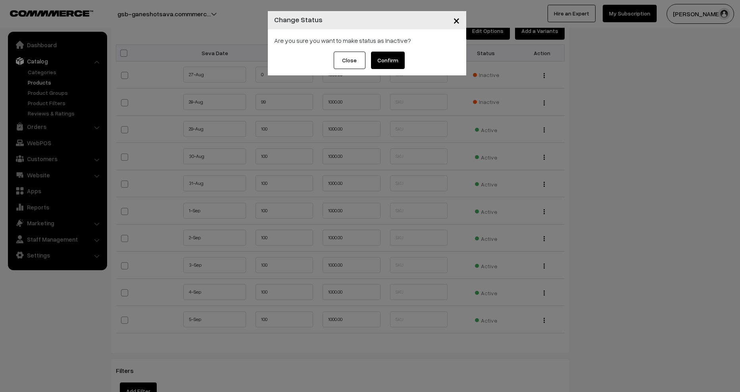
click at [393, 63] on button "Confirm" at bounding box center [388, 60] width 34 height 17
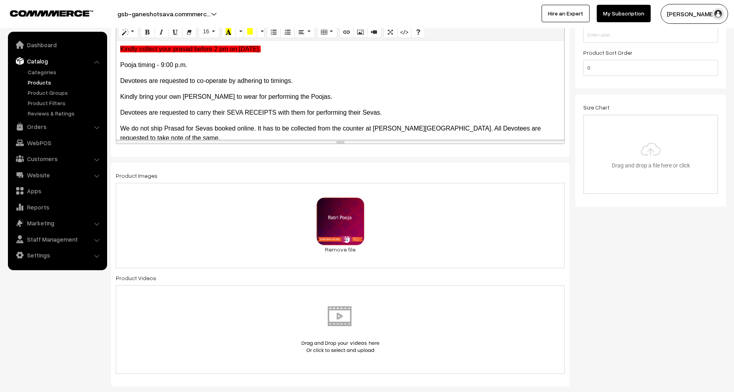
scroll to position [0, 0]
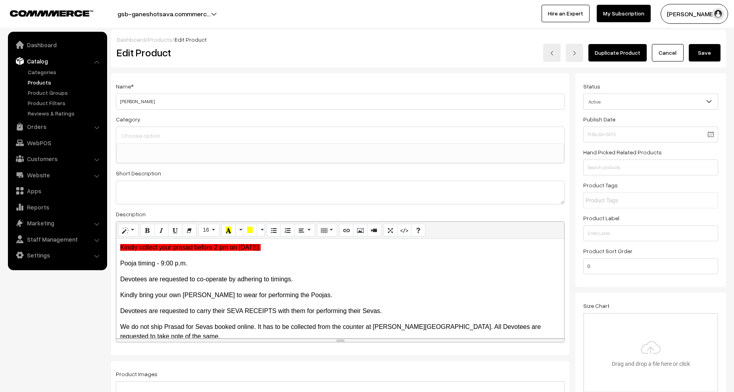
click at [705, 51] on button "Save" at bounding box center [705, 52] width 32 height 17
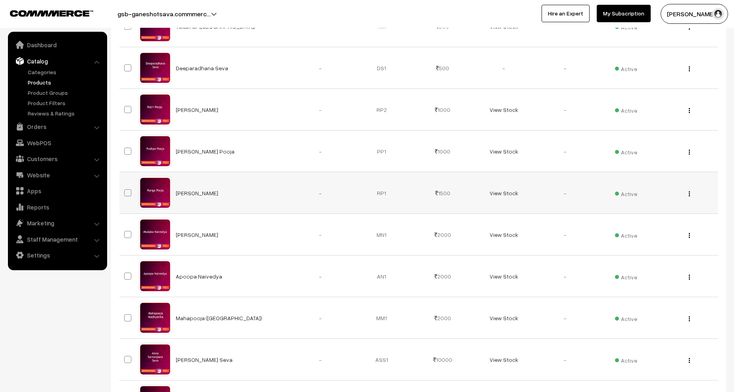
scroll to position [119, 0]
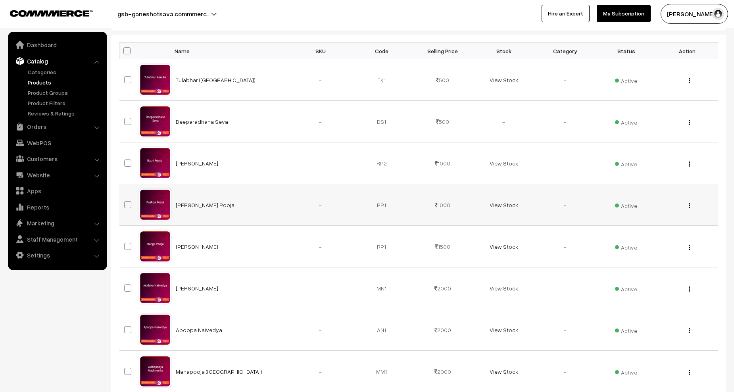
click at [690, 205] on img "button" at bounding box center [689, 205] width 1 height 5
click at [657, 235] on link "Edit" at bounding box center [653, 234] width 67 height 17
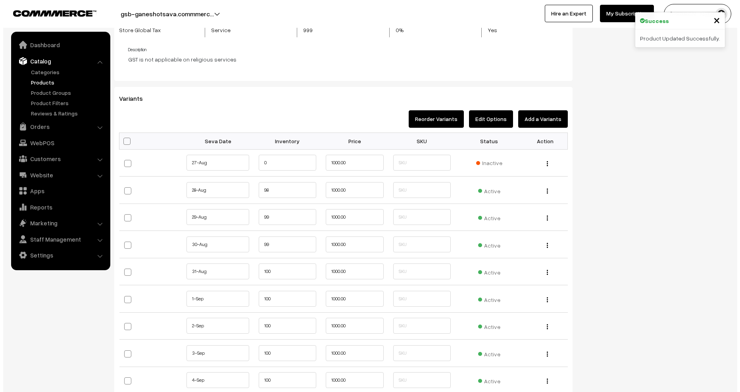
scroll to position [754, 0]
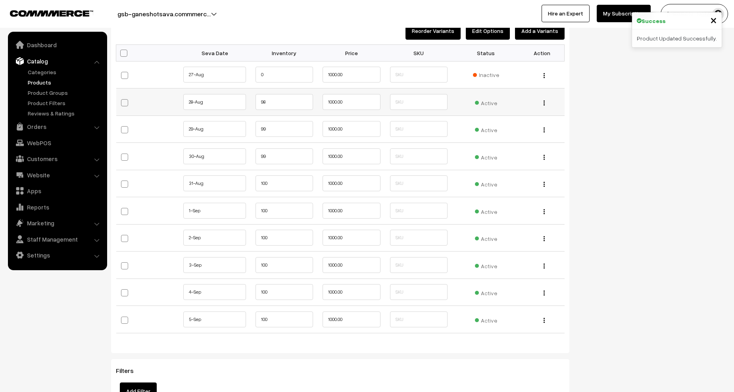
click at [489, 106] on span "Active" at bounding box center [486, 102] width 22 height 10
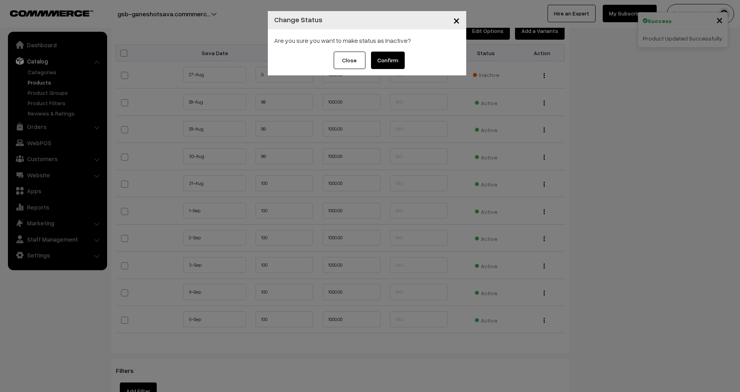
click at [391, 60] on button "Confirm" at bounding box center [388, 60] width 34 height 17
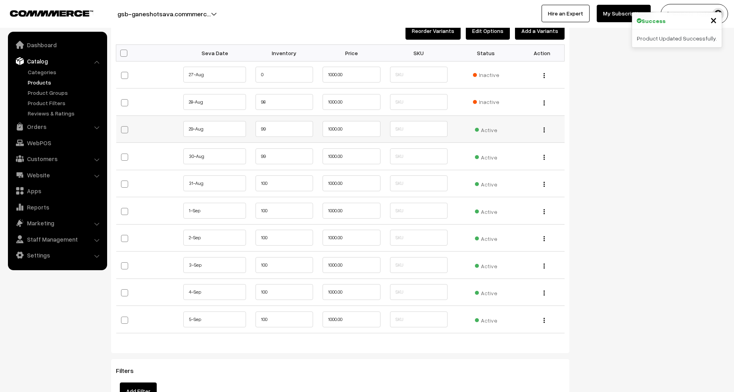
click at [487, 127] on span "Active" at bounding box center [486, 129] width 22 height 10
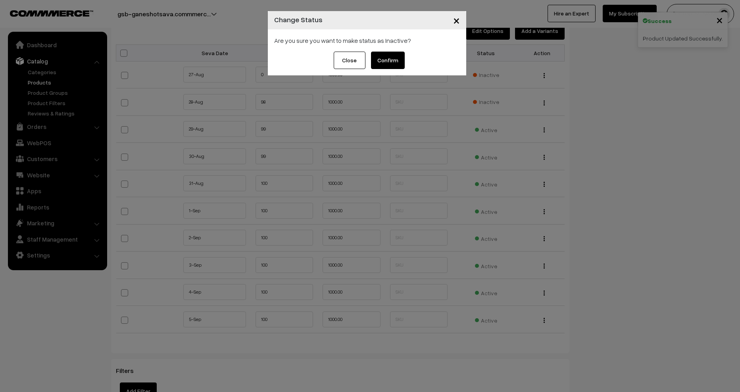
click at [383, 60] on button "Confirm" at bounding box center [388, 60] width 34 height 17
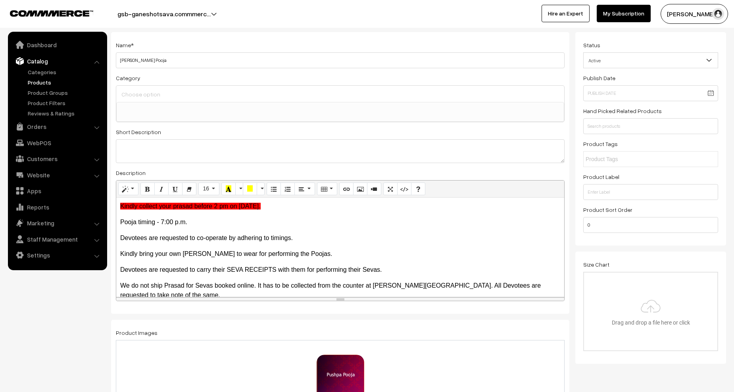
scroll to position [0, 0]
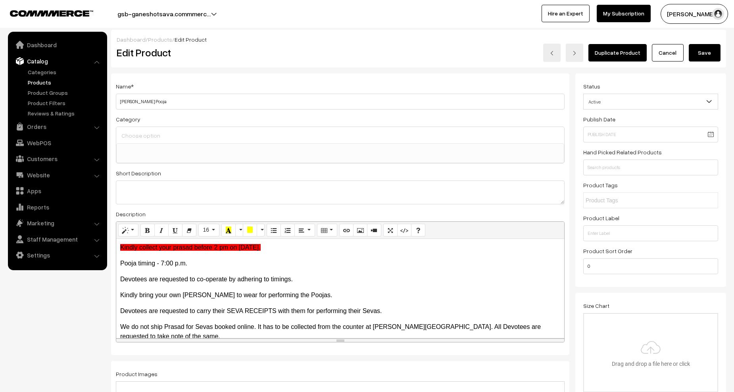
click at [700, 57] on button "Save" at bounding box center [705, 52] width 32 height 17
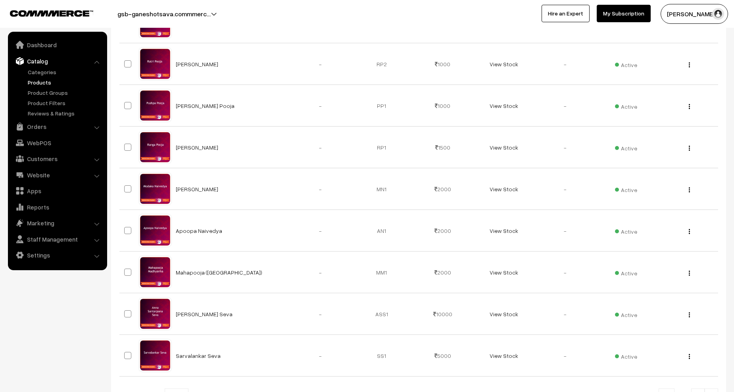
scroll to position [198, 0]
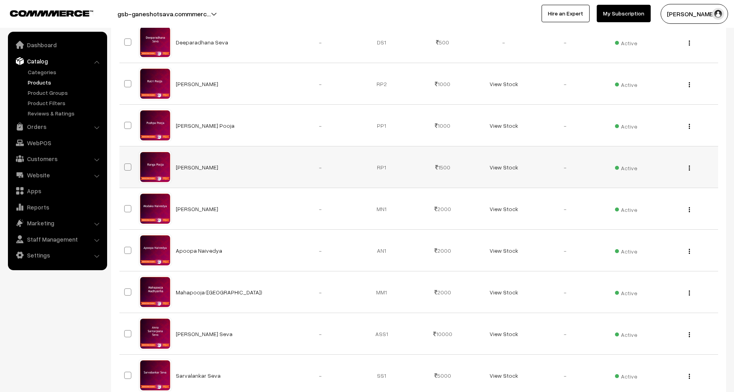
click at [690, 166] on button "button" at bounding box center [690, 168] width 2 height 6
click at [671, 192] on link "Edit" at bounding box center [653, 196] width 67 height 17
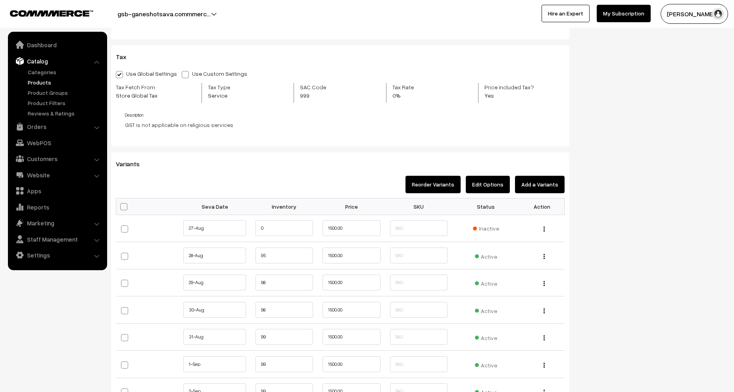
scroll to position [754, 0]
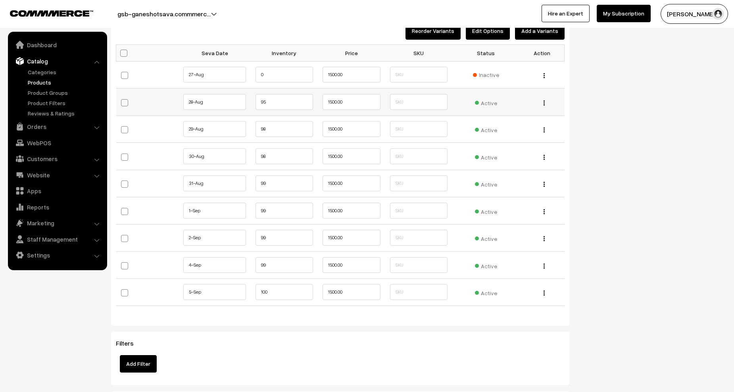
click at [487, 102] on span "Active" at bounding box center [486, 102] width 22 height 10
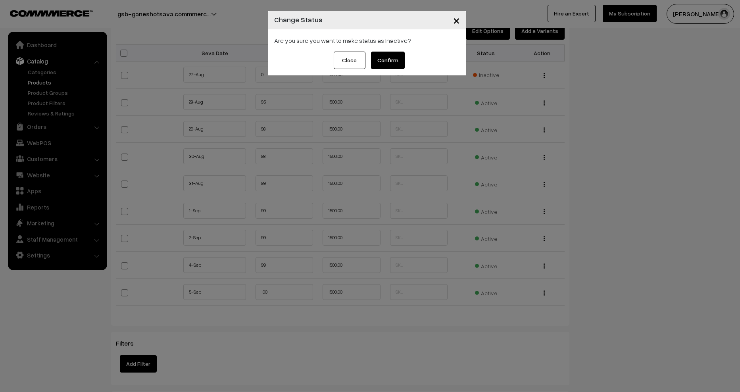
click at [386, 56] on button "Confirm" at bounding box center [388, 60] width 34 height 17
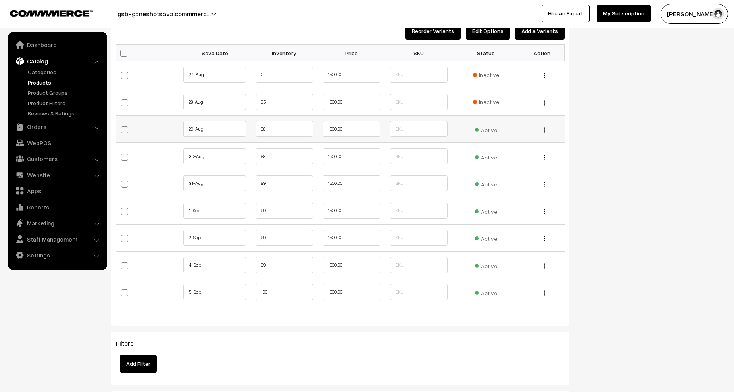
click at [491, 130] on span "Active" at bounding box center [486, 129] width 22 height 10
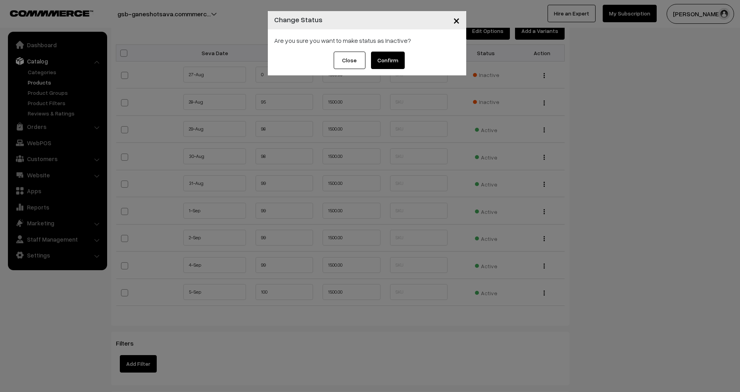
click at [397, 60] on button "Confirm" at bounding box center [388, 60] width 34 height 17
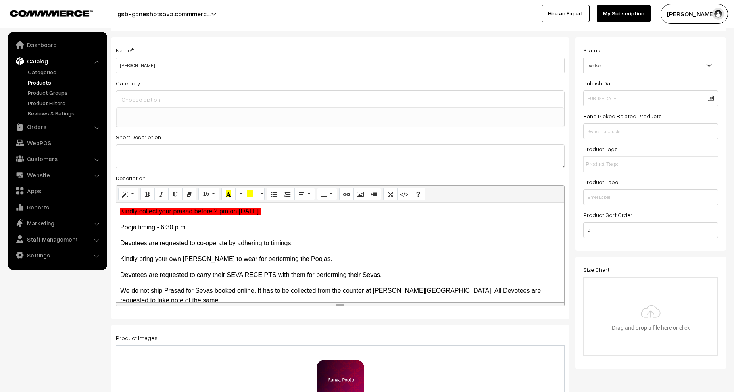
scroll to position [0, 0]
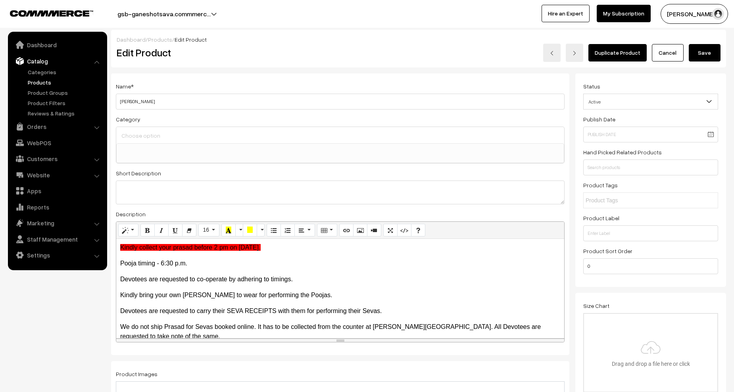
click at [717, 50] on button "Save" at bounding box center [705, 52] width 32 height 17
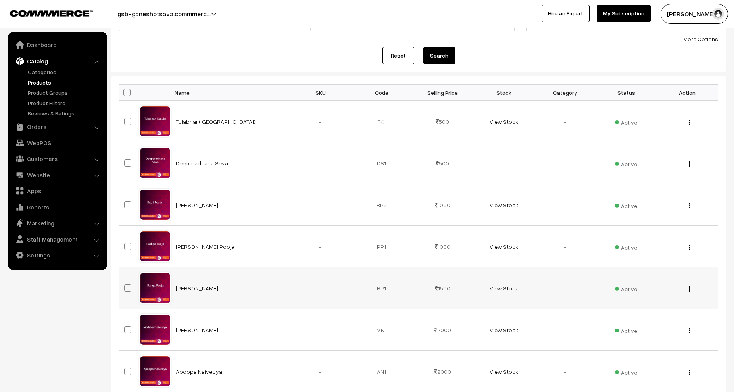
scroll to position [198, 0]
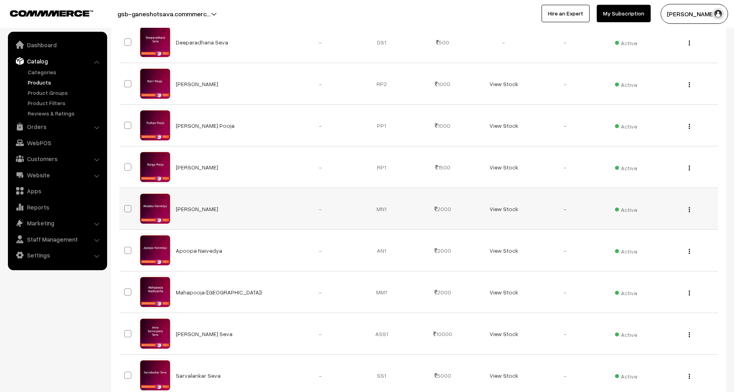
click at [690, 209] on button "button" at bounding box center [690, 209] width 2 height 6
click at [657, 236] on link "Edit" at bounding box center [653, 238] width 67 height 17
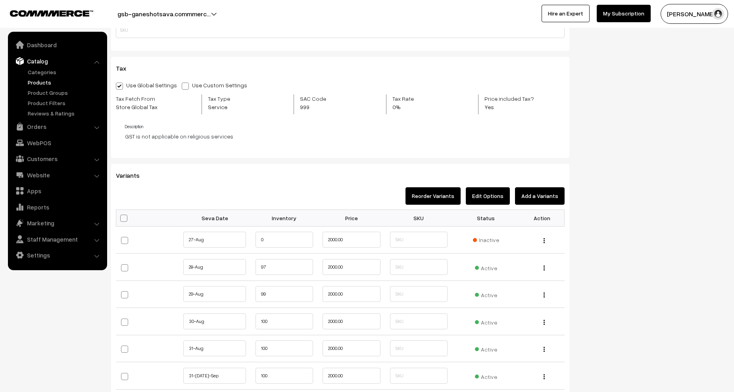
scroll to position [754, 0]
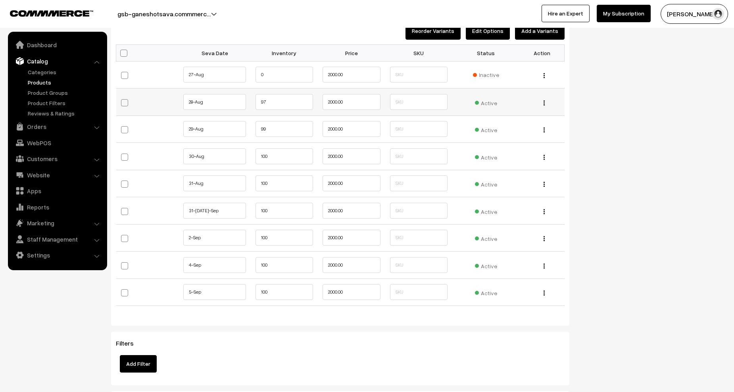
click at [481, 103] on span "Active" at bounding box center [486, 102] width 22 height 10
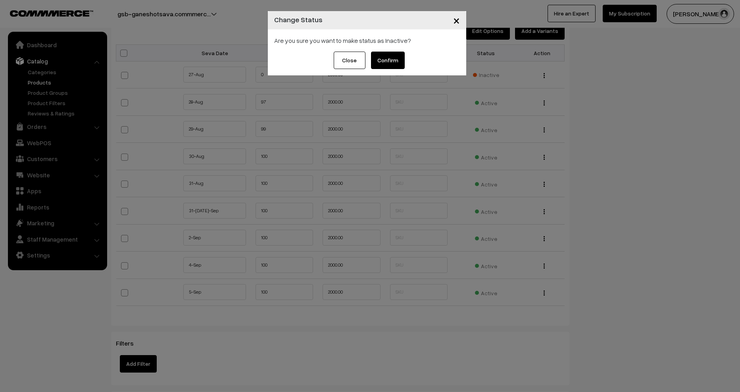
click at [387, 58] on button "Confirm" at bounding box center [388, 60] width 34 height 17
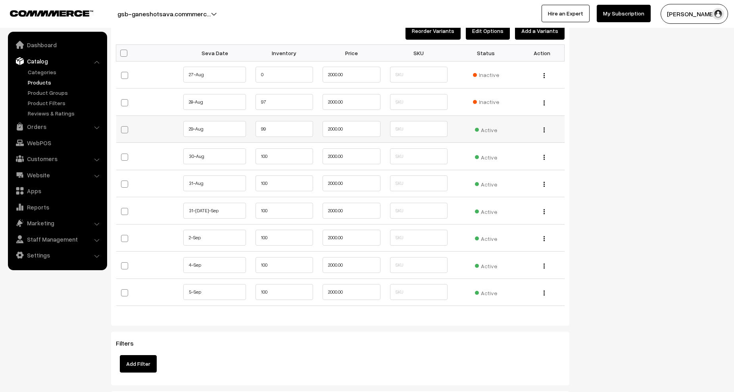
click at [497, 131] on div "Active" at bounding box center [486, 129] width 58 height 10
click at [490, 130] on span "Active" at bounding box center [486, 129] width 22 height 10
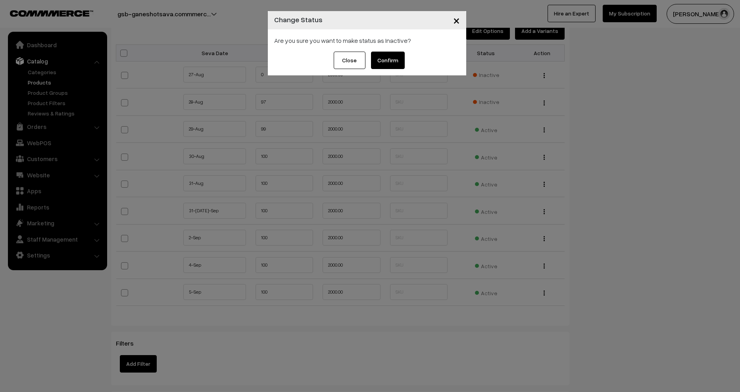
click at [389, 60] on button "Confirm" at bounding box center [388, 60] width 34 height 17
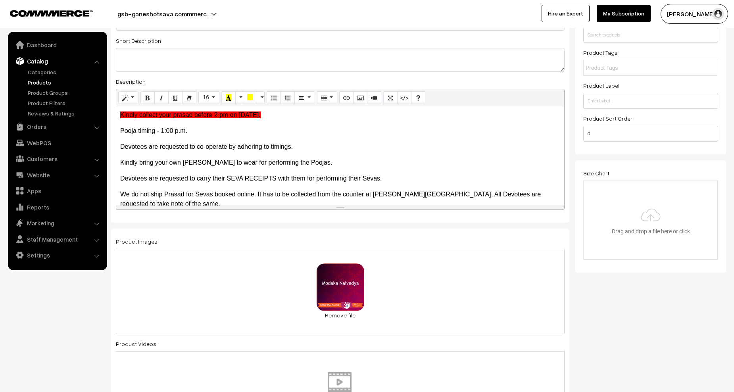
scroll to position [0, 0]
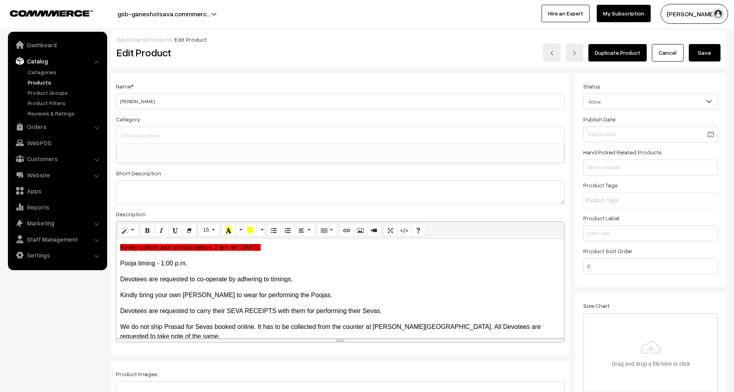
click at [718, 47] on button "Save" at bounding box center [705, 52] width 32 height 17
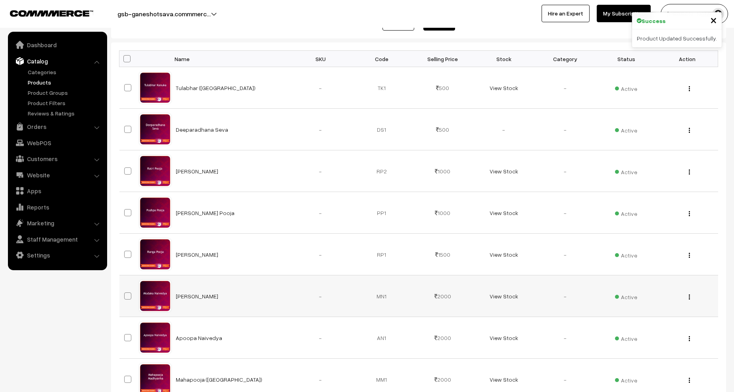
scroll to position [238, 0]
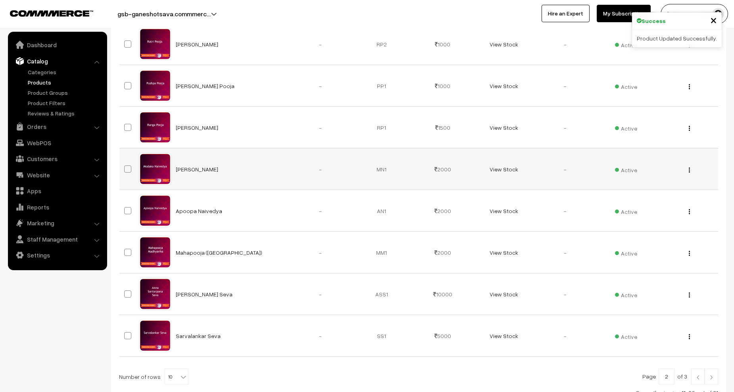
click at [690, 169] on img "button" at bounding box center [689, 170] width 1 height 5
click at [634, 199] on link "Edit" at bounding box center [653, 198] width 67 height 17
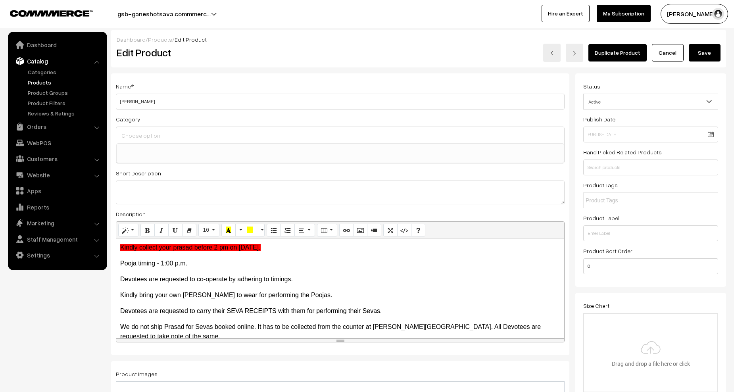
click at [711, 51] on button "Save" at bounding box center [705, 52] width 32 height 17
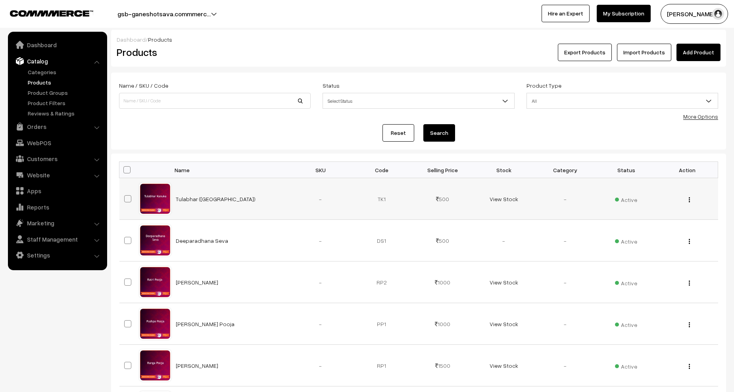
scroll to position [238, 0]
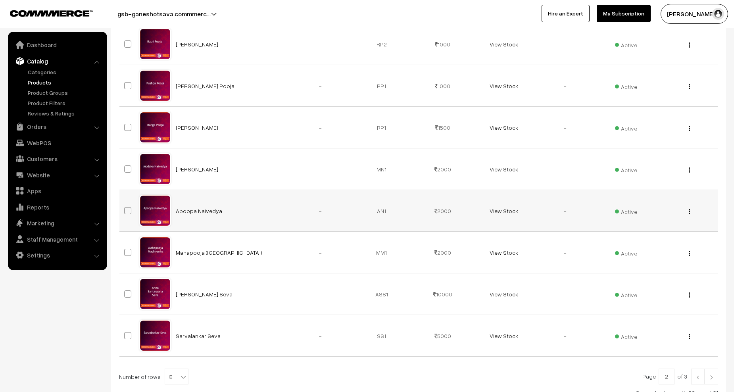
click at [689, 212] on button "button" at bounding box center [690, 211] width 2 height 6
click at [659, 237] on link "Edit" at bounding box center [653, 240] width 67 height 17
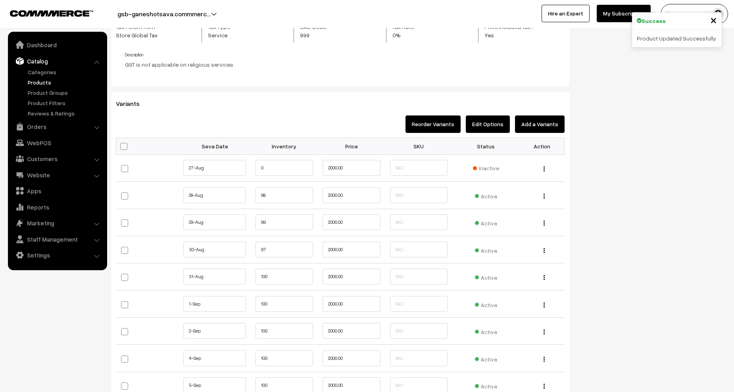
scroll to position [675, 0]
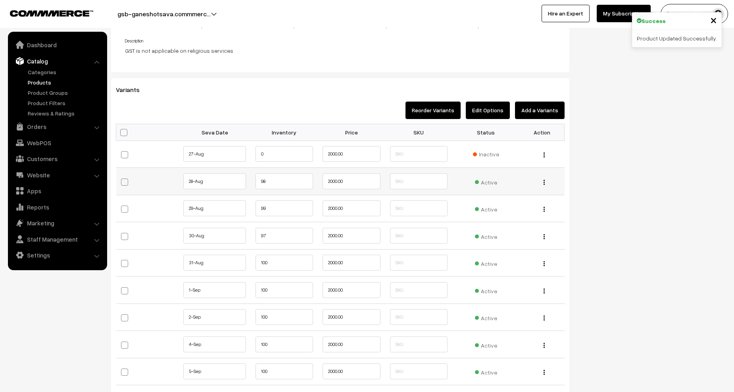
click at [477, 183] on span "Active" at bounding box center [486, 181] width 22 height 10
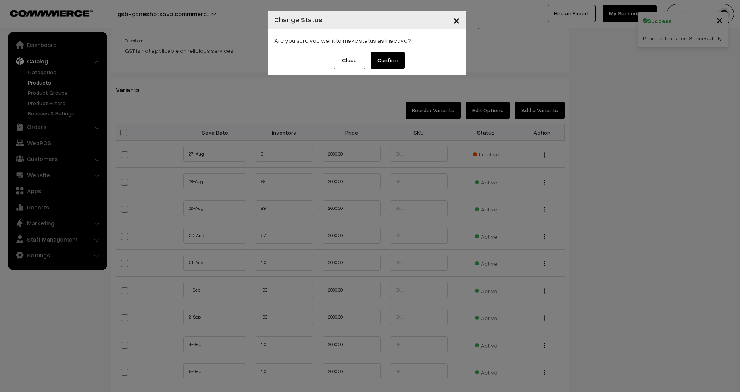
click at [398, 65] on button "Confirm" at bounding box center [388, 60] width 34 height 17
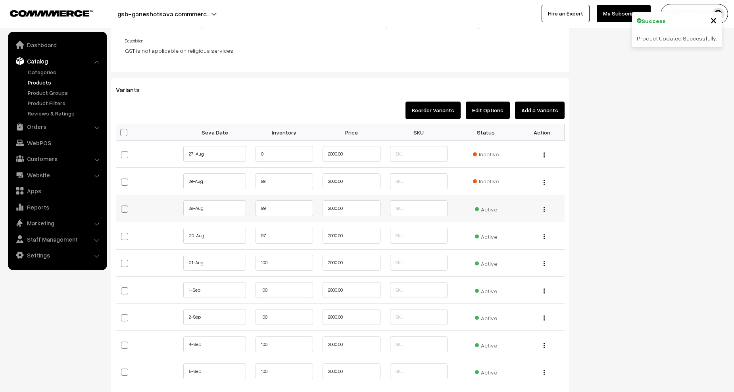
click at [489, 206] on span "Active" at bounding box center [486, 208] width 22 height 10
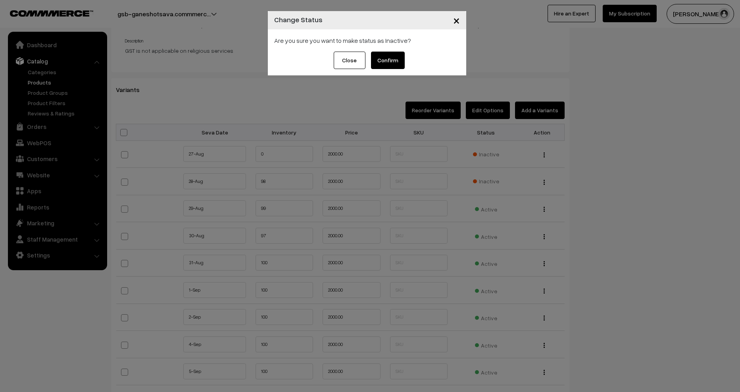
click at [399, 62] on button "Confirm" at bounding box center [388, 60] width 34 height 17
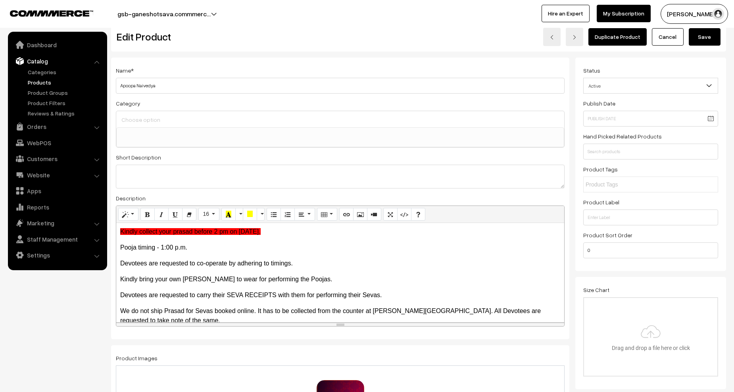
scroll to position [0, 0]
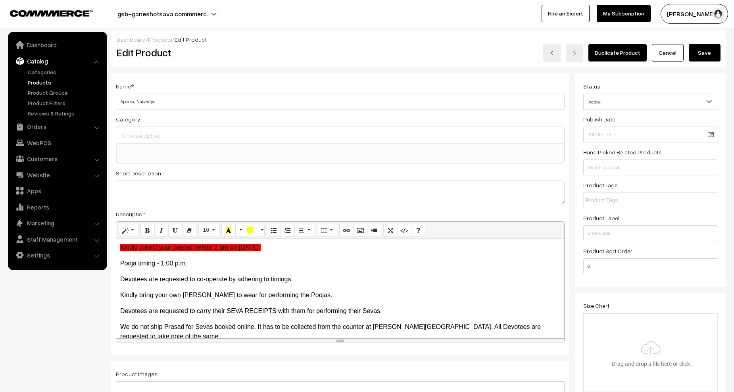
click at [707, 48] on button "Save" at bounding box center [705, 52] width 32 height 17
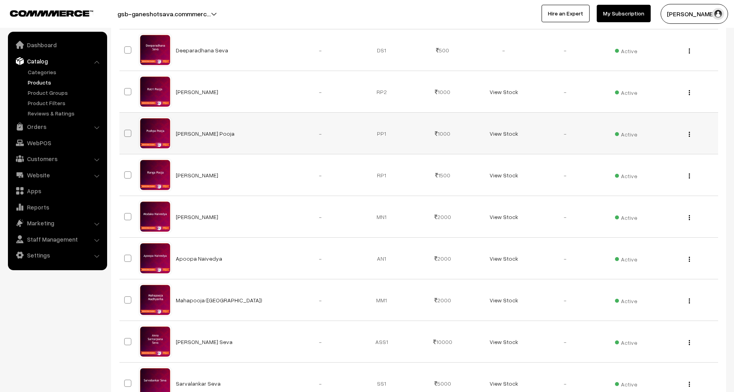
scroll to position [238, 0]
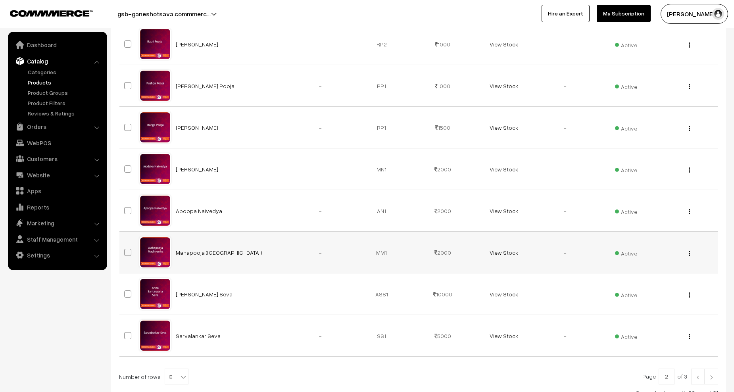
click at [692, 252] on div "View Edit Delete" at bounding box center [688, 253] width 52 height 8
click at [691, 254] on div "View Edit Delete" at bounding box center [688, 253] width 52 height 8
click at [689, 254] on img "button" at bounding box center [689, 253] width 1 height 5
click at [655, 283] on link "Edit" at bounding box center [653, 282] width 67 height 17
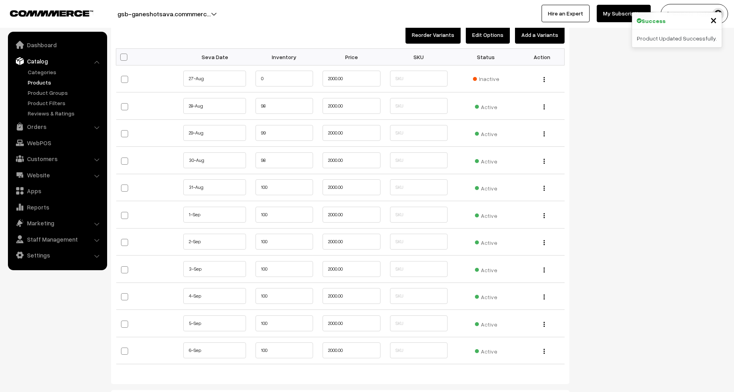
scroll to position [794, 0]
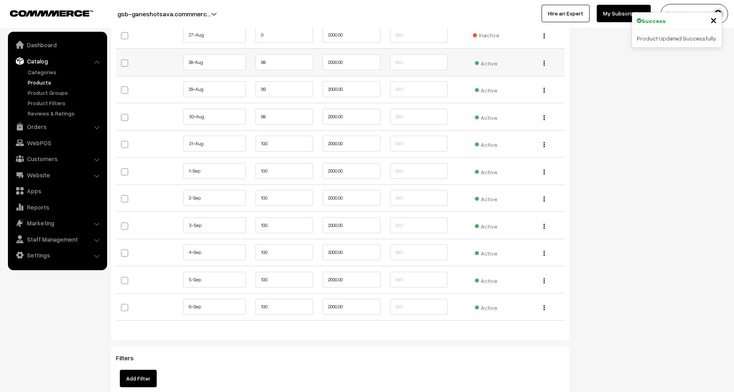
click at [490, 66] on span "Active" at bounding box center [486, 62] width 22 height 10
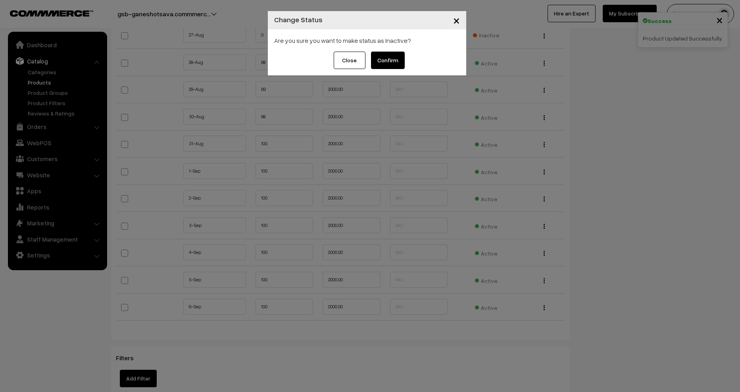
click at [397, 58] on button "Confirm" at bounding box center [388, 60] width 34 height 17
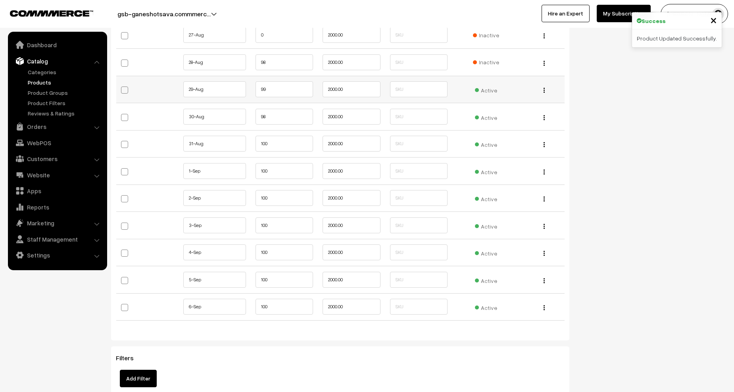
click at [489, 88] on span "Active" at bounding box center [486, 89] width 22 height 10
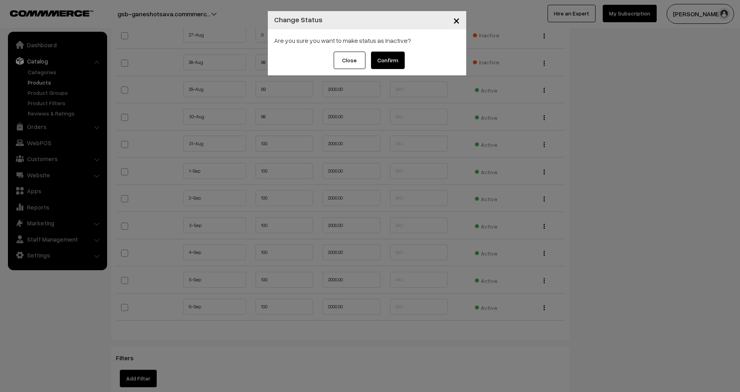
click at [396, 60] on button "Confirm" at bounding box center [388, 60] width 34 height 17
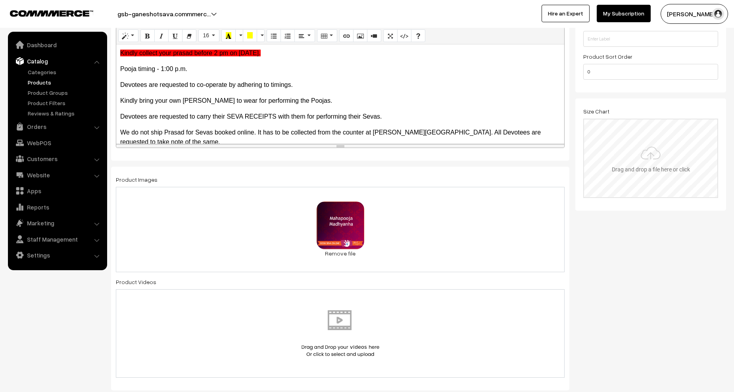
scroll to position [0, 0]
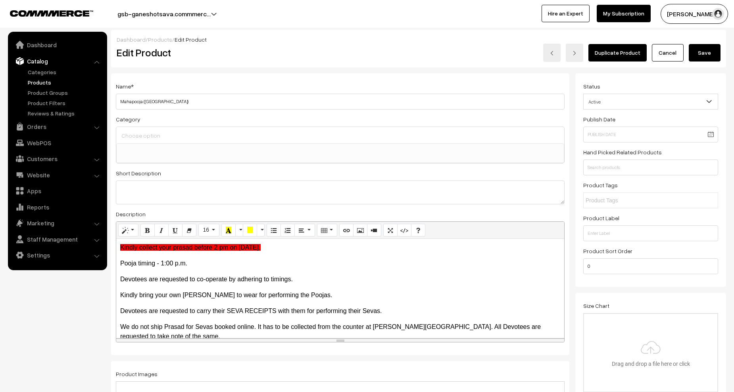
click at [702, 60] on button "Save" at bounding box center [705, 52] width 32 height 17
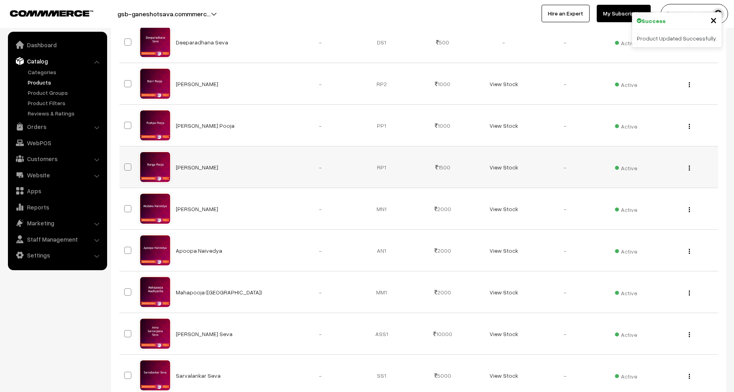
scroll to position [303, 0]
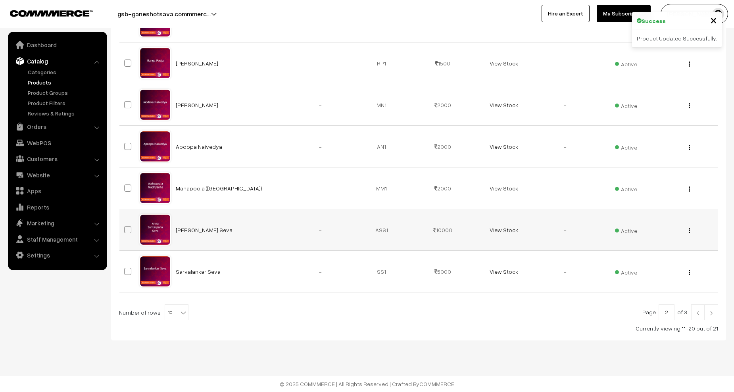
click at [690, 231] on img "button" at bounding box center [689, 230] width 1 height 5
click at [650, 257] on link "Edit" at bounding box center [653, 259] width 67 height 17
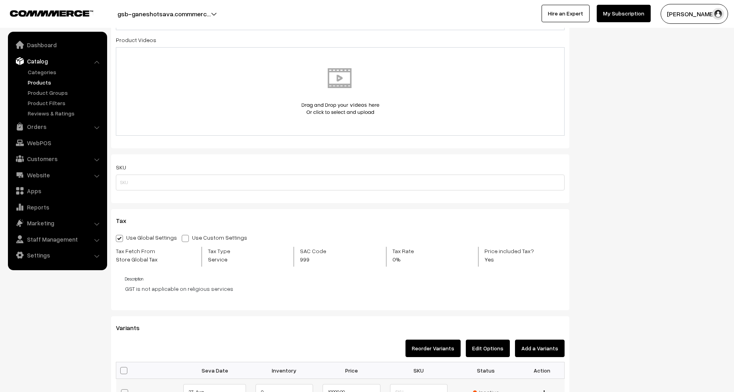
scroll to position [675, 0]
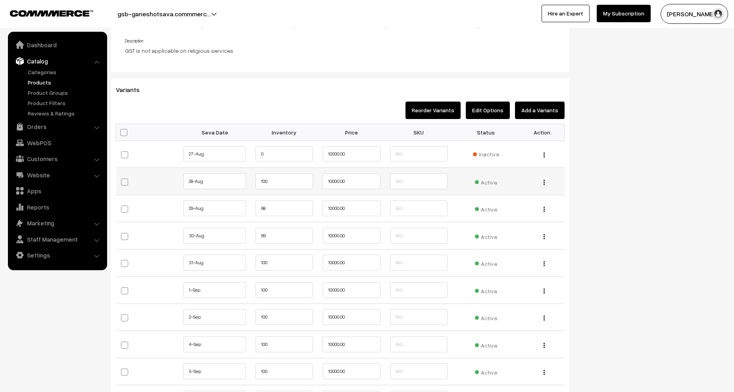
click at [487, 184] on span "Active" at bounding box center [486, 181] width 22 height 10
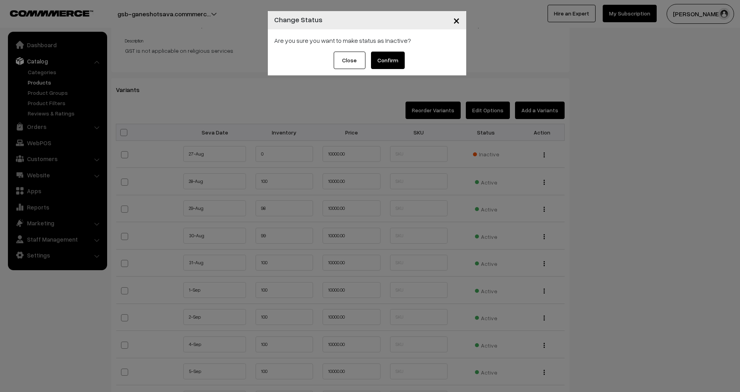
click at [395, 64] on button "Confirm" at bounding box center [388, 60] width 34 height 17
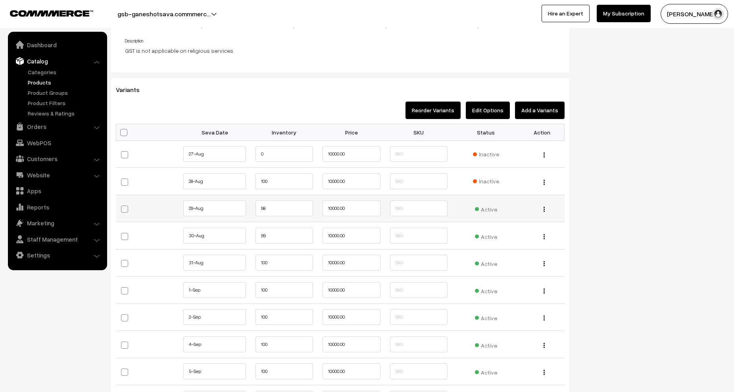
click at [488, 206] on span "Active" at bounding box center [486, 208] width 22 height 10
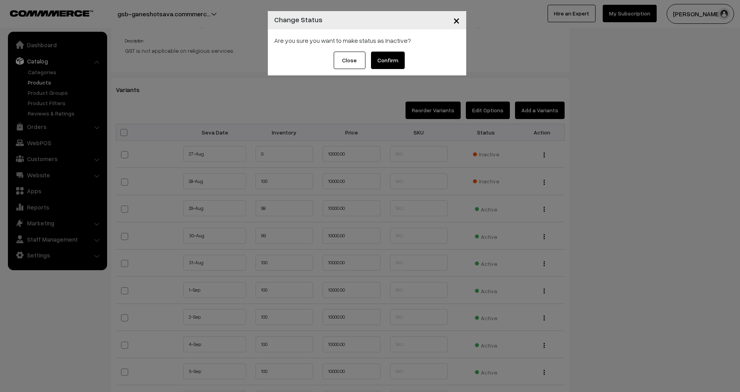
click at [390, 48] on div "Are you sure you want to make status as Inactive?" at bounding box center [367, 40] width 198 height 22
click at [391, 54] on button "Confirm" at bounding box center [388, 60] width 34 height 17
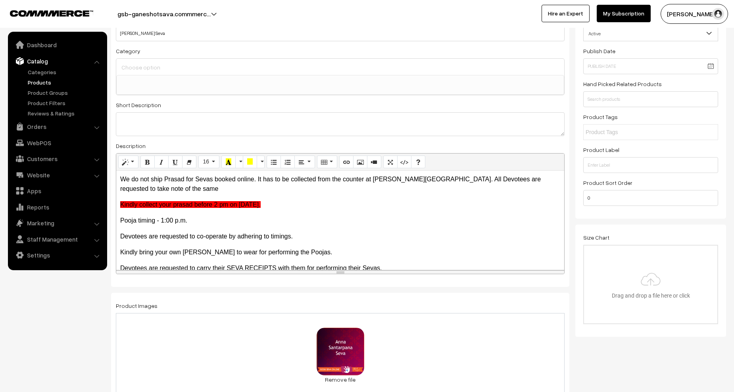
scroll to position [0, 0]
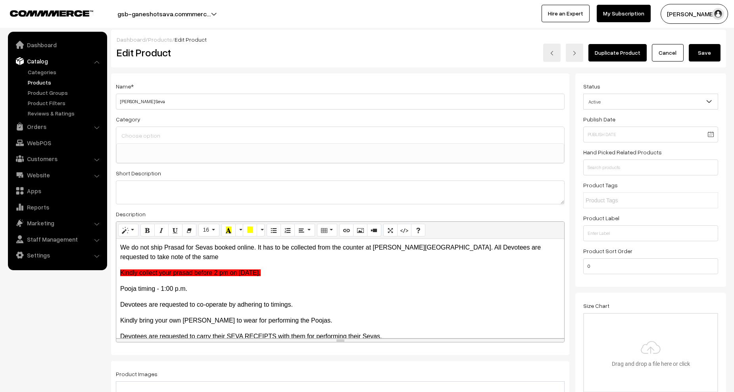
click at [712, 65] on div "Dashboard / Products / Edit Product Edit Product Duplicate Product Cancel Save" at bounding box center [418, 49] width 615 height 38
click at [711, 49] on button "Save" at bounding box center [705, 52] width 32 height 17
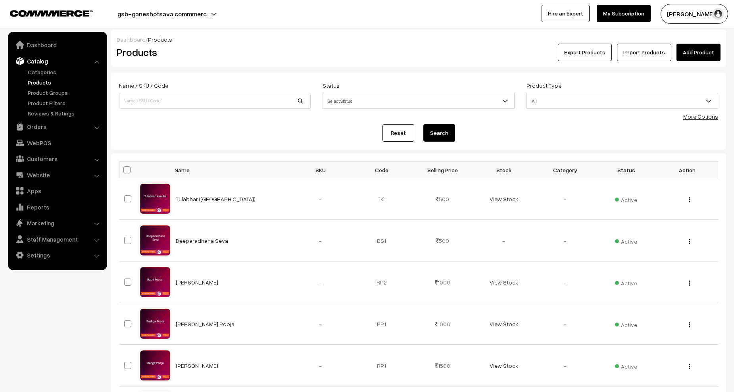
scroll to position [303, 0]
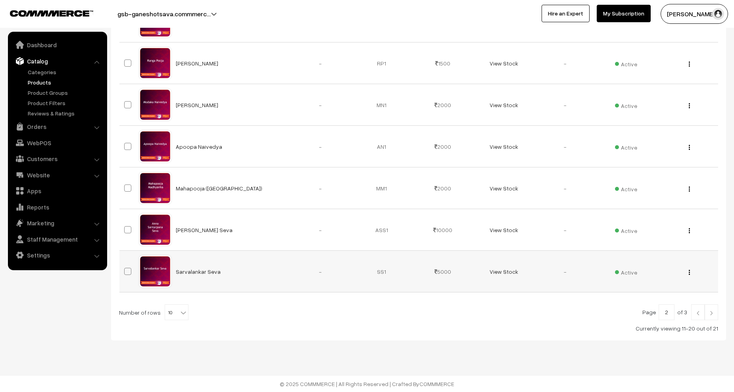
click at [691, 273] on div "View Edit Delete" at bounding box center [688, 272] width 52 height 8
click at [686, 274] on div "View Edit Delete" at bounding box center [688, 272] width 52 height 8
click at [688, 272] on div "View Edit Delete" at bounding box center [688, 272] width 52 height 8
click at [691, 272] on div "View Edit Delete" at bounding box center [688, 272] width 52 height 8
click at [690, 274] on img "button" at bounding box center [689, 272] width 1 height 5
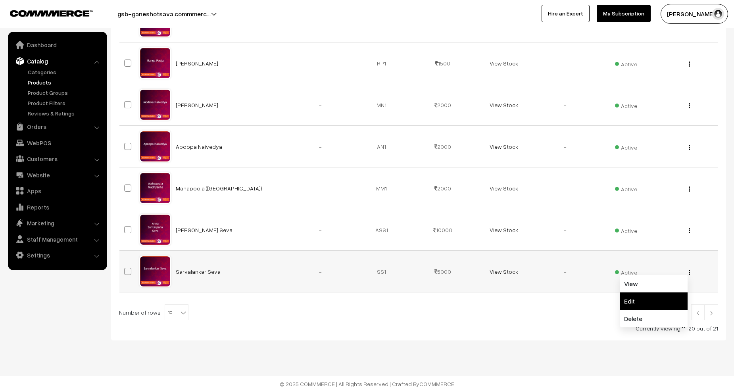
click at [631, 303] on link "Edit" at bounding box center [653, 301] width 67 height 17
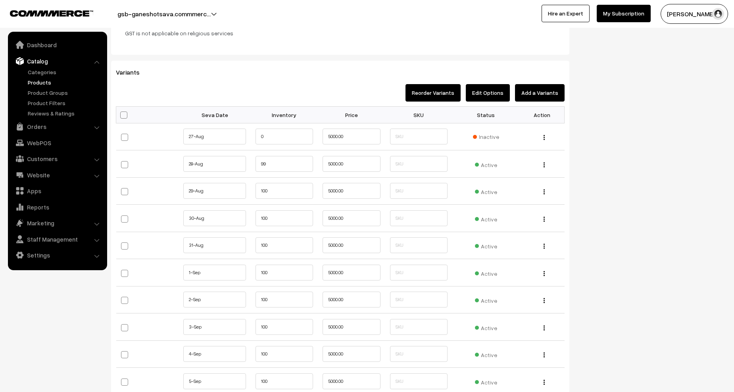
scroll to position [754, 0]
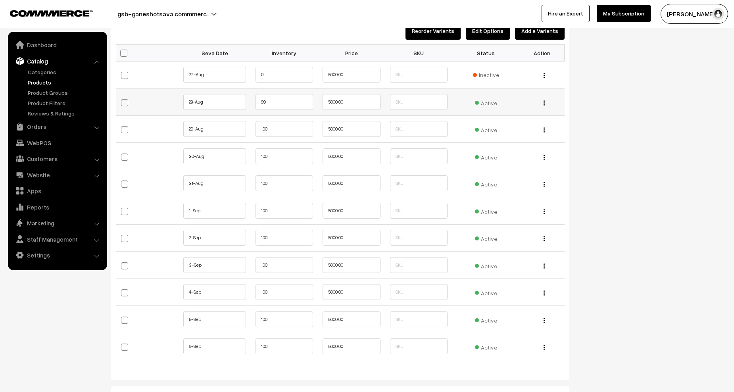
click at [490, 106] on span "Active" at bounding box center [486, 102] width 22 height 10
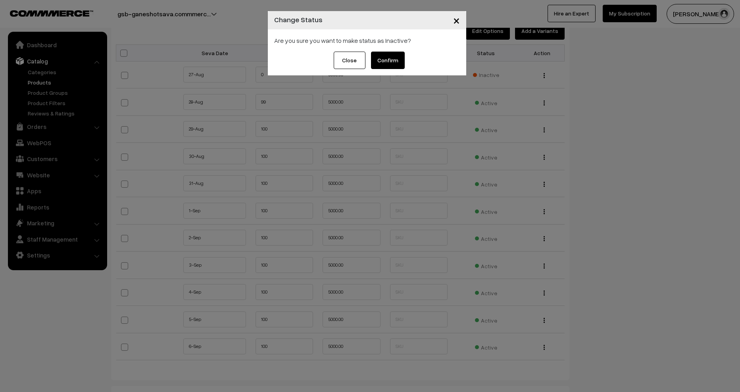
click at [393, 52] on button "Confirm" at bounding box center [388, 60] width 34 height 17
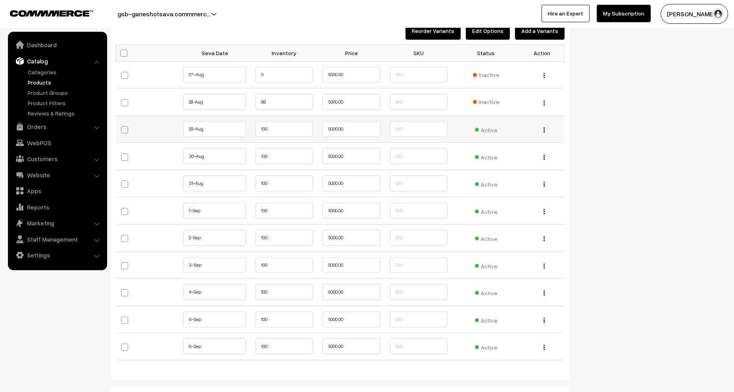
click at [484, 129] on span "Active" at bounding box center [486, 129] width 22 height 10
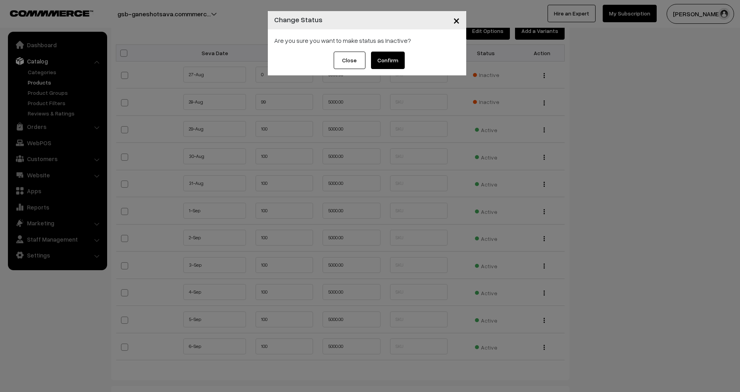
click at [381, 56] on button "Confirm" at bounding box center [388, 60] width 34 height 17
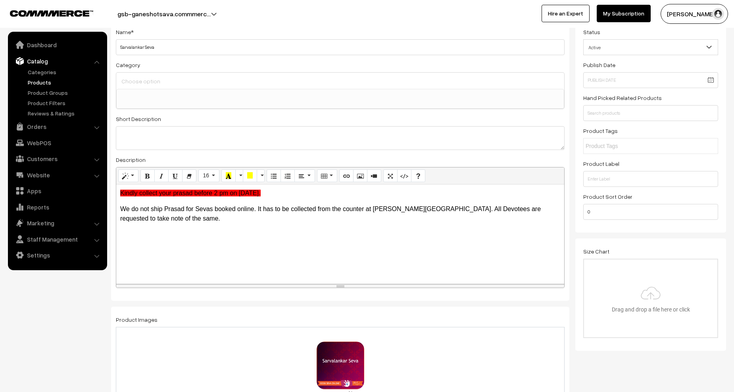
scroll to position [0, 0]
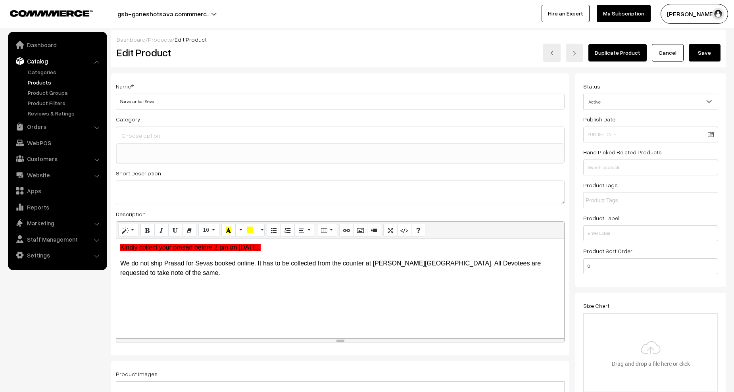
click at [692, 59] on button "Save" at bounding box center [705, 52] width 32 height 17
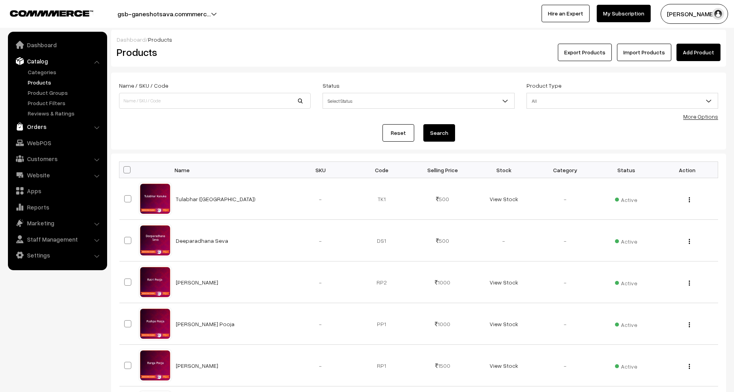
click at [45, 123] on link "Orders" at bounding box center [57, 126] width 94 height 14
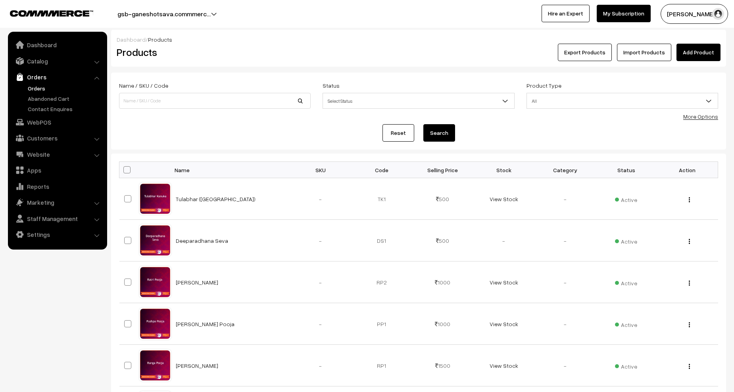
click at [33, 88] on link "Orders" at bounding box center [65, 88] width 79 height 8
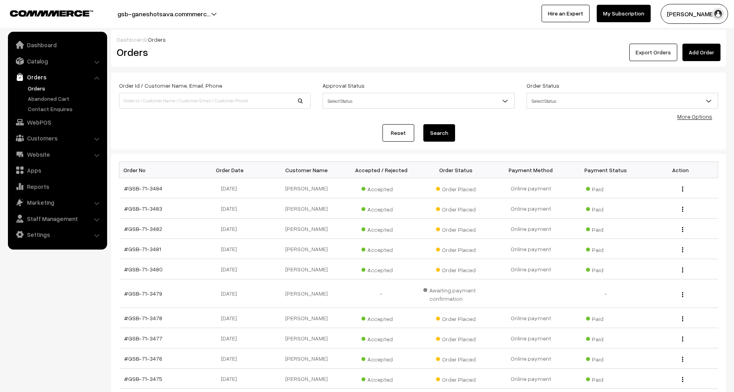
click at [657, 56] on button "Export Orders" at bounding box center [654, 52] width 48 height 17
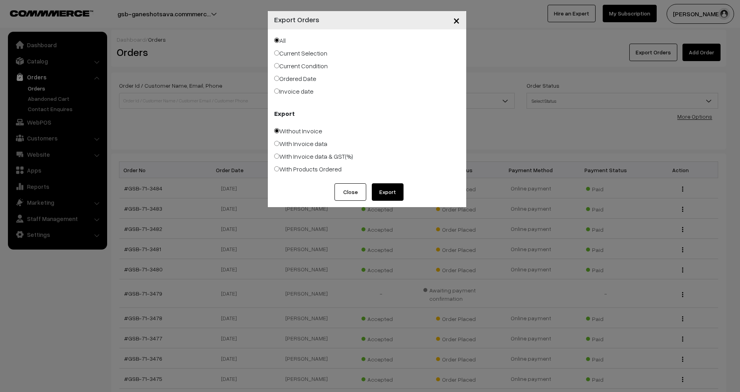
click at [307, 171] on label "With Products Ordered" at bounding box center [307, 169] width 67 height 10
click at [279, 171] on input "With Products Ordered" at bounding box center [276, 168] width 5 height 5
radio input "true"
click at [392, 189] on button "Export" at bounding box center [388, 191] width 32 height 17
